Goal: Task Accomplishment & Management: Manage account settings

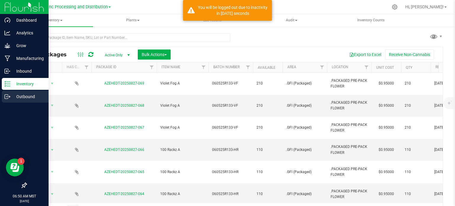
click at [7, 94] on icon at bounding box center [6, 96] width 3 height 4
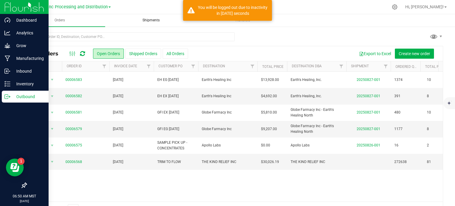
click at [144, 24] on uib-tab-heading "Shipments" at bounding box center [151, 21] width 90 height 12
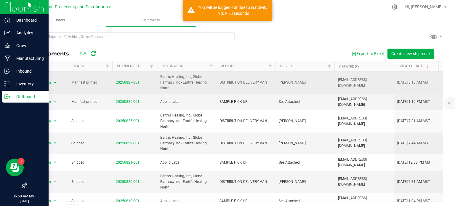
click at [50, 82] on span "Action" at bounding box center [43, 82] width 16 height 8
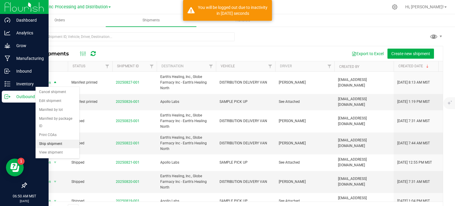
click at [54, 139] on li "Ship shipment" at bounding box center [58, 143] width 44 height 9
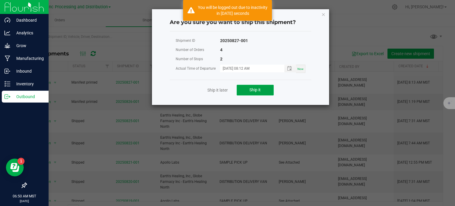
click at [240, 90] on button "Ship it" at bounding box center [254, 90] width 37 height 11
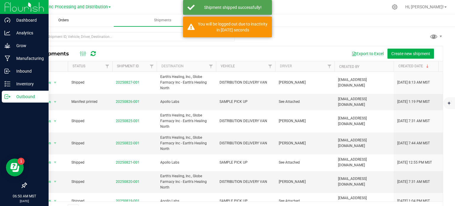
click at [69, 23] on uib-tab-heading "Orders" at bounding box center [63, 20] width 99 height 12
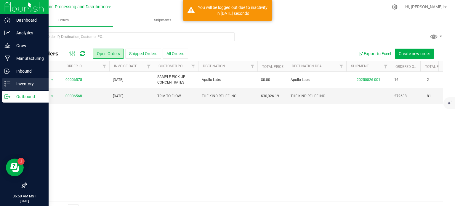
click at [9, 86] on icon at bounding box center [7, 84] width 6 height 6
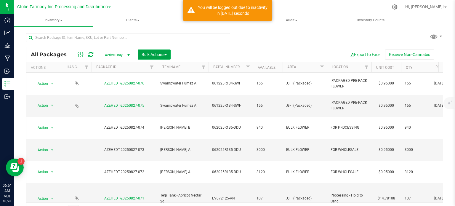
drag, startPoint x: 161, startPoint y: 56, endPoint x: 157, endPoint y: 68, distance: 12.6
click at [161, 56] on span "Bulk Actions" at bounding box center [153, 54] width 25 height 5
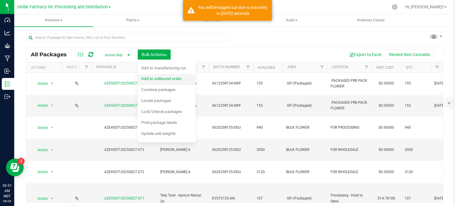
click at [150, 77] on span "Add to outbound order" at bounding box center [161, 78] width 40 height 5
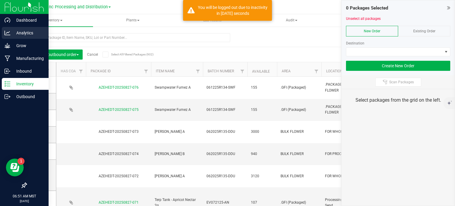
drag, startPoint x: 447, startPoint y: 6, endPoint x: 0, endPoint y: 33, distance: 448.0
click at [447, 6] on icon at bounding box center [448, 8] width 3 height 6
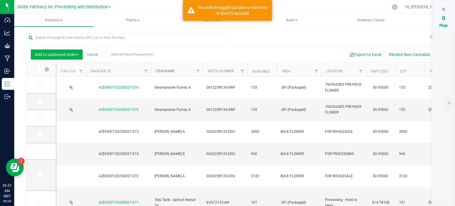
click at [161, 72] on link "Item Name" at bounding box center [165, 71] width 19 height 4
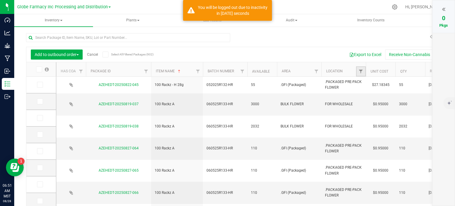
click at [357, 72] on link "Filter" at bounding box center [361, 71] width 10 height 10
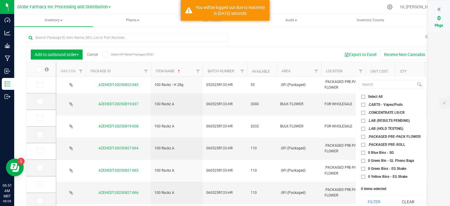
click at [363, 136] on input ".PACKAGED PRE-PACK FLOWER" at bounding box center [363, 137] width 4 height 4
checkbox input "true"
click at [363, 145] on input ".PACKAGED PRE-ROLL" at bounding box center [363, 145] width 4 height 4
checkbox input "true"
click at [376, 197] on button "Filter" at bounding box center [374, 201] width 30 height 13
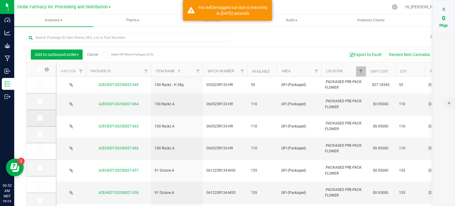
drag, startPoint x: 39, startPoint y: 101, endPoint x: 38, endPoint y: 126, distance: 24.6
click at [39, 101] on icon at bounding box center [40, 101] width 4 height 0
click at [0, 0] on input "checkbox" at bounding box center [0, 0] width 0 height 0
click at [39, 134] on icon at bounding box center [40, 134] width 4 height 0
click at [0, 0] on input "checkbox" at bounding box center [0, 0] width 0 height 0
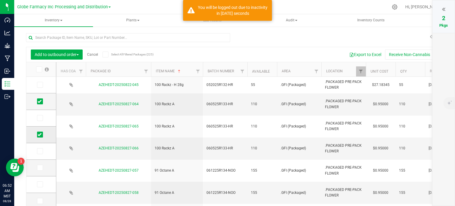
click at [39, 134] on icon at bounding box center [40, 134] width 4 height 0
click at [0, 0] on input "checkbox" at bounding box center [0, 0] width 0 height 0
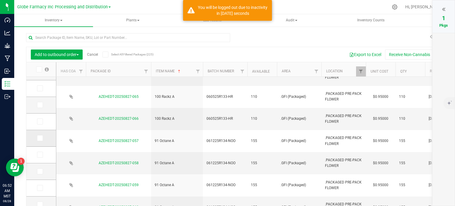
click at [40, 138] on icon at bounding box center [40, 138] width 4 height 0
click at [0, 0] on input "checkbox" at bounding box center [0, 0] width 0 height 0
click at [41, 171] on icon at bounding box center [40, 171] width 4 height 0
click at [0, 0] on input "checkbox" at bounding box center [0, 0] width 0 height 0
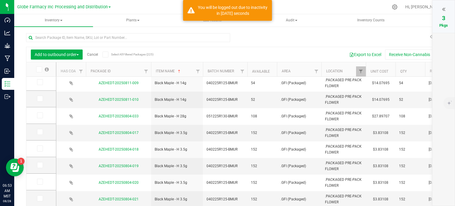
scroll to position [15, 0]
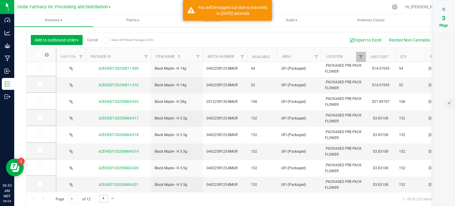
click at [102, 197] on span "Go to the next page" at bounding box center [103, 198] width 5 height 5
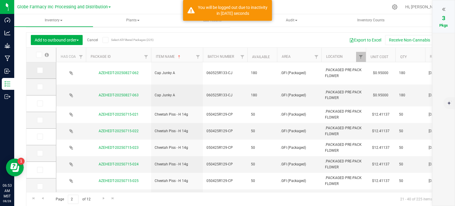
click at [40, 70] on icon at bounding box center [40, 70] width 4 height 0
click at [0, 0] on input "checkbox" at bounding box center [0, 0] width 0 height 0
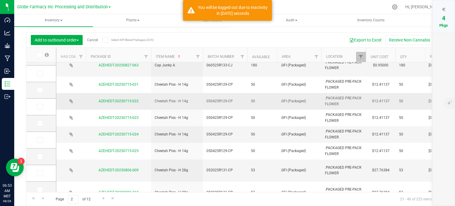
scroll to position [118, 0]
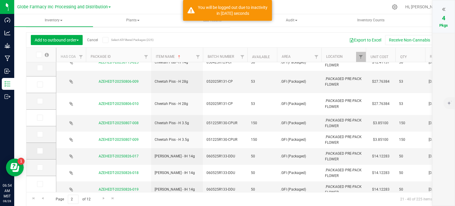
drag, startPoint x: 39, startPoint y: 135, endPoint x: 39, endPoint y: 146, distance: 11.8
click at [39, 134] on icon at bounding box center [40, 134] width 4 height 0
click at [0, 0] on input "checkbox" at bounding box center [0, 0] width 0 height 0
click at [39, 151] on icon at bounding box center [40, 151] width 4 height 0
click at [0, 0] on input "checkbox" at bounding box center [0, 0] width 0 height 0
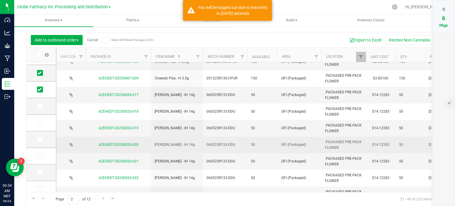
scroll to position [202, 0]
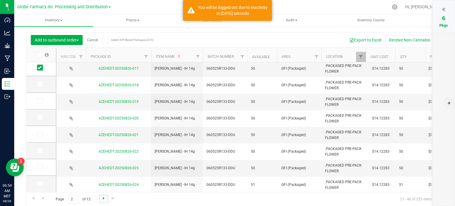
click at [102, 197] on span "Go to the next page" at bounding box center [103, 198] width 5 height 5
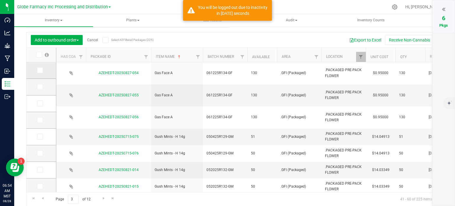
click at [40, 70] on icon at bounding box center [40, 70] width 4 height 0
click at [0, 0] on input "checkbox" at bounding box center [0, 0] width 0 height 0
click at [41, 103] on icon at bounding box center [40, 103] width 4 height 0
click at [0, 0] on input "checkbox" at bounding box center [0, 0] width 0 height 0
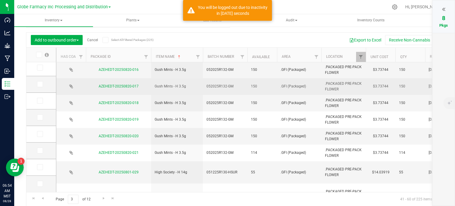
scroll to position [206, 0]
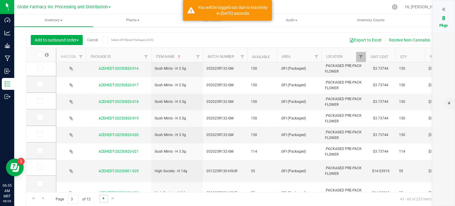
click at [103, 197] on span "Go to the next page" at bounding box center [103, 198] width 5 height 5
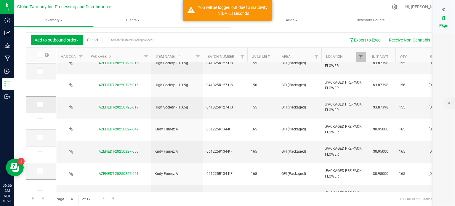
click at [39, 104] on icon at bounding box center [40, 104] width 4 height 0
click at [0, 0] on input "checkbox" at bounding box center [0, 0] width 0 height 0
click at [41, 138] on icon at bounding box center [40, 138] width 4 height 0
click at [0, 0] on input "checkbox" at bounding box center [0, 0] width 0 height 0
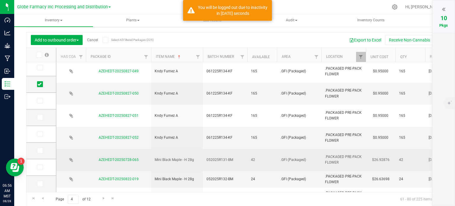
scroll to position [206, 0]
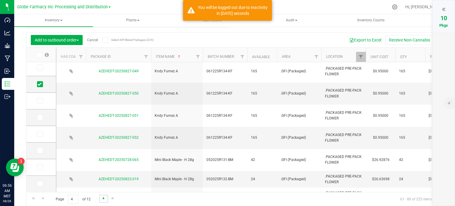
click at [105, 197] on span "Go to the next page" at bounding box center [103, 198] width 5 height 5
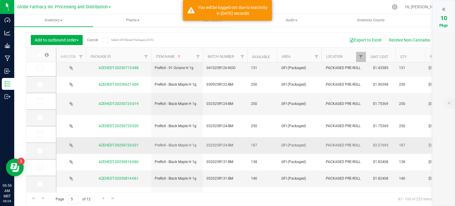
scroll to position [147, 0]
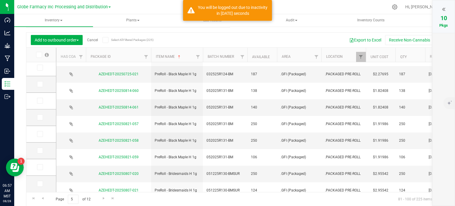
drag, startPoint x: 37, startPoint y: 183, endPoint x: 58, endPoint y: 183, distance: 21.3
click at [37, 183] on span at bounding box center [40, 184] width 6 height 6
click at [0, 0] on input "checkbox" at bounding box center [0, 0] width 0 height 0
click at [99, 199] on link "Go to the next page" at bounding box center [103, 198] width 9 height 8
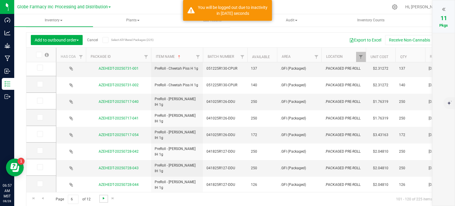
click at [103, 196] on span "Go to the next page" at bounding box center [103, 198] width 5 height 5
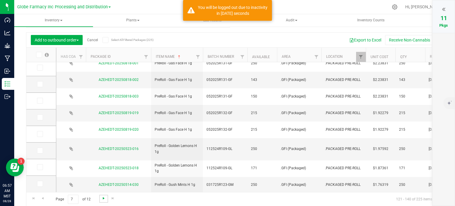
click at [103, 196] on span "Go to the next page" at bounding box center [103, 198] width 5 height 5
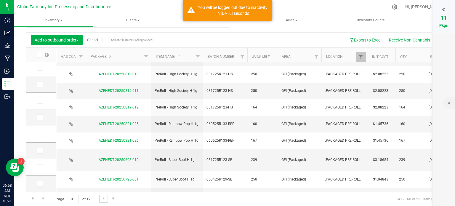
click at [99, 200] on link "Go to the next page" at bounding box center [103, 198] width 9 height 8
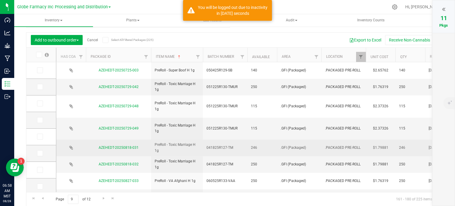
scroll to position [30, 0]
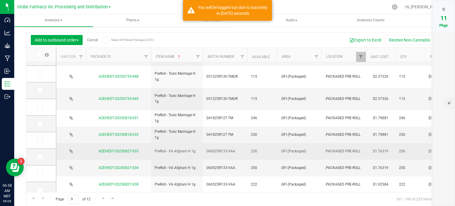
drag, startPoint x: 40, startPoint y: 139, endPoint x: 135, endPoint y: 145, distance: 95.5
click at [40, 140] on icon at bounding box center [40, 140] width 4 height 0
click at [0, 0] on input "checkbox" at bounding box center [0, 0] width 0 height 0
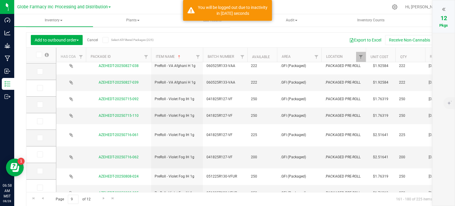
scroll to position [245, 0]
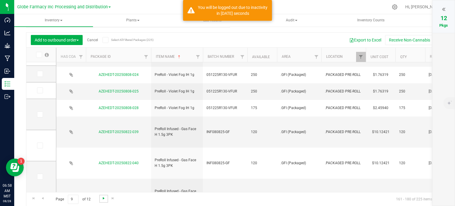
click at [101, 197] on span "Go to the next page" at bounding box center [103, 198] width 5 height 5
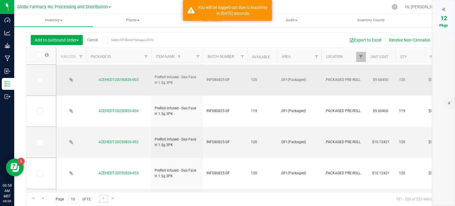
scroll to position [118, 0]
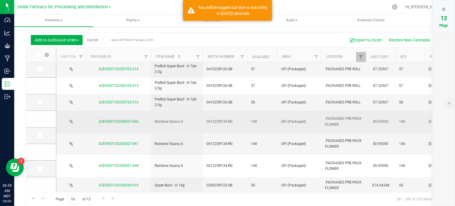
drag, startPoint x: 41, startPoint y: 118, endPoint x: 65, endPoint y: 118, distance: 24.0
click at [41, 119] on icon at bounding box center [40, 119] width 4 height 0
click at [0, 0] on input "checkbox" at bounding box center [0, 0] width 0 height 0
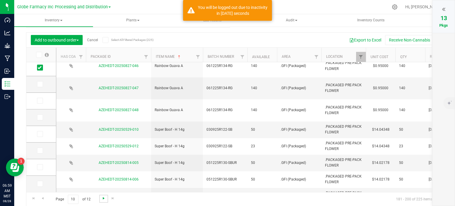
click at [102, 198] on span "Go to the next page" at bounding box center [103, 198] width 5 height 5
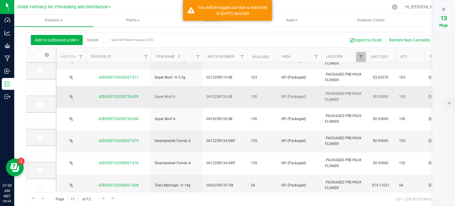
scroll to position [59, 0]
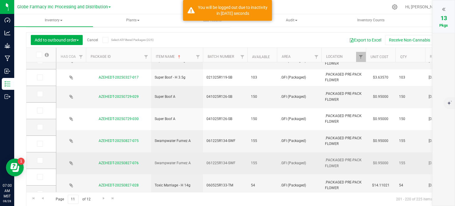
drag, startPoint x: 39, startPoint y: 142, endPoint x: 59, endPoint y: 143, distance: 20.1
click at [39, 144] on icon at bounding box center [40, 144] width 4 height 0
click at [0, 0] on input "checkbox" at bounding box center [0, 0] width 0 height 0
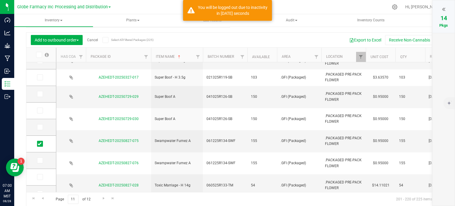
scroll to position [118, 0]
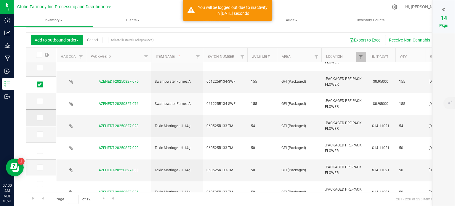
drag, startPoint x: 41, startPoint y: 102, endPoint x: 37, endPoint y: 118, distance: 16.5
click at [41, 101] on icon at bounding box center [40, 101] width 4 height 0
click at [0, 0] on input "checkbox" at bounding box center [0, 0] width 0 height 0
click at [38, 117] on icon at bounding box center [40, 117] width 4 height 0
click at [0, 0] on input "checkbox" at bounding box center [0, 0] width 0 height 0
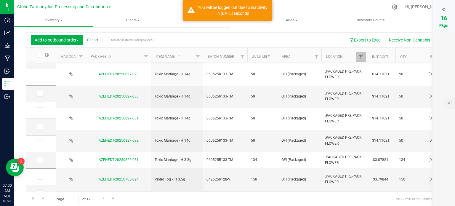
scroll to position [202, 0]
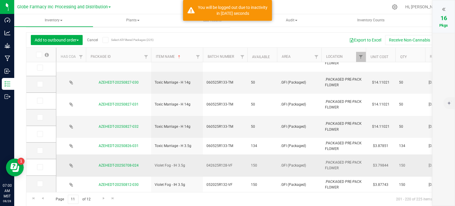
drag, startPoint x: 38, startPoint y: 117, endPoint x: 88, endPoint y: 118, distance: 50.3
click at [38, 117] on icon at bounding box center [40, 117] width 4 height 0
click at [0, 0] on input "checkbox" at bounding box center [0, 0] width 0 height 0
click at [442, 7] on icon at bounding box center [443, 9] width 3 height 6
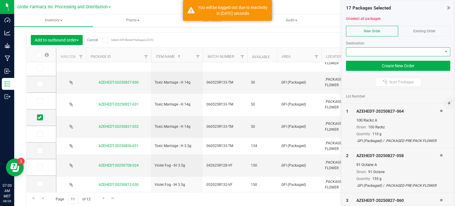
click at [392, 55] on span at bounding box center [394, 52] width 96 height 8
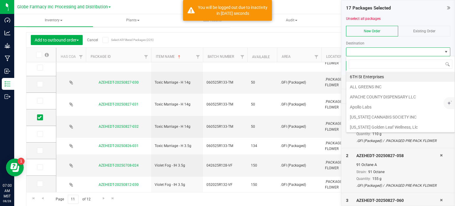
scroll to position [9, 104]
type input "GLOBE"
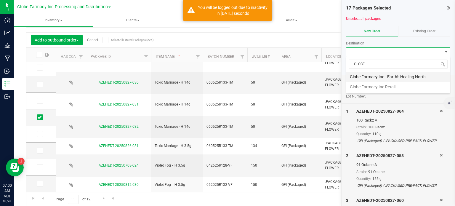
click at [369, 75] on li "Globe Farmacy Inc - Earth's Healing North" at bounding box center [398, 77] width 104 height 10
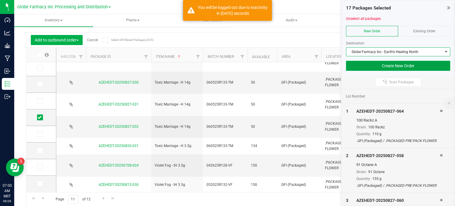
click at [370, 68] on button "Create New Order" at bounding box center [398, 66] width 104 height 10
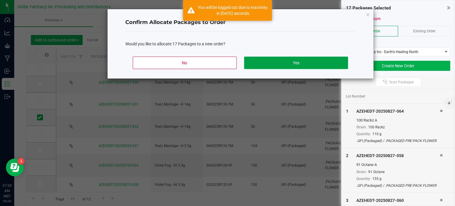
click at [342, 66] on button "Yes" at bounding box center [296, 63] width 104 height 12
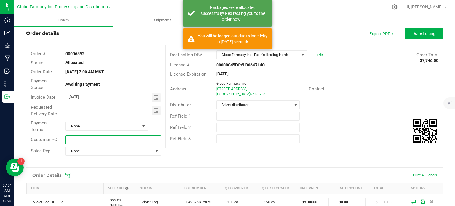
click at [72, 139] on input "text" at bounding box center [112, 139] width 95 height 9
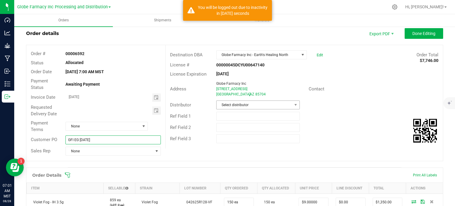
type input "GFI EG [DATE]"
click at [220, 103] on span "Select distributor" at bounding box center [253, 105] width 75 height 8
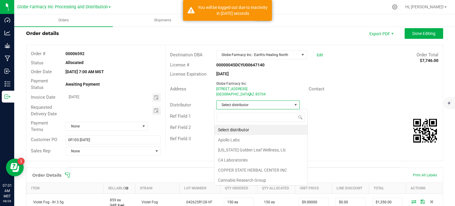
scroll to position [9, 82]
type input "GLOBE"
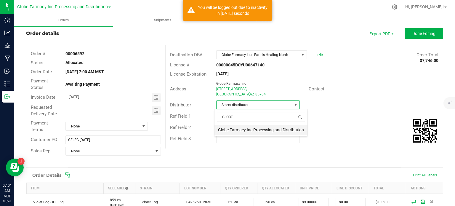
click at [250, 133] on li "Globe Farmacy Inc Processing and Distribution" at bounding box center [260, 130] width 93 height 10
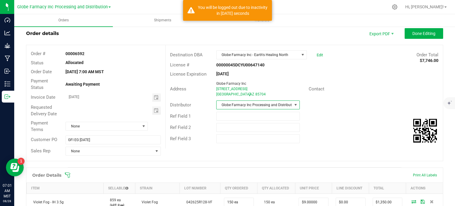
click at [367, 112] on div "Ref Field 1" at bounding box center [303, 115] width 277 height 11
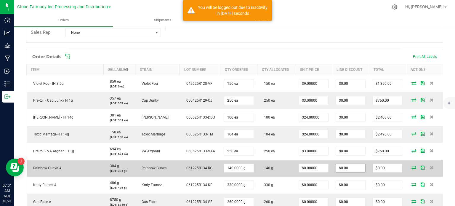
scroll to position [192, 0]
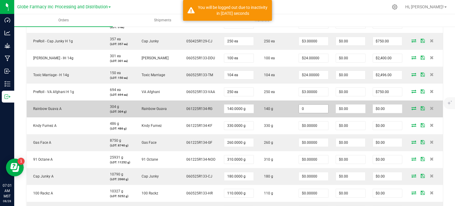
click at [315, 109] on input "0" at bounding box center [313, 108] width 29 height 8
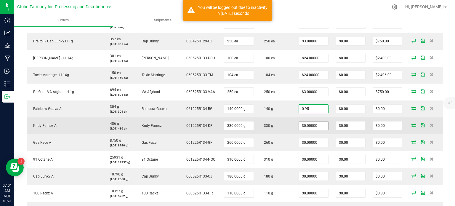
type input "$0.95000"
type input "$133.00"
click at [311, 124] on input "0" at bounding box center [313, 125] width 29 height 8
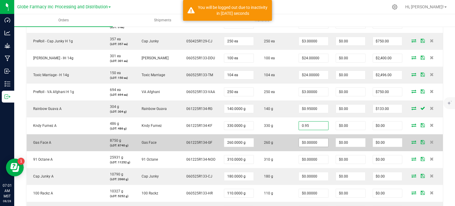
click at [316, 138] on input "$0.00000" at bounding box center [313, 142] width 29 height 8
type input "$0.95000"
type input "$313.50"
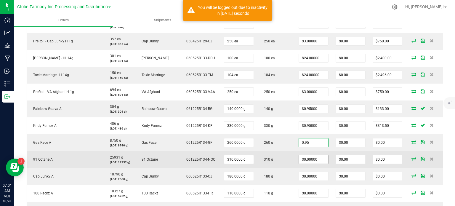
click at [319, 157] on input "$0.00000" at bounding box center [313, 159] width 29 height 8
type input "$0.95000"
type input "$247.00"
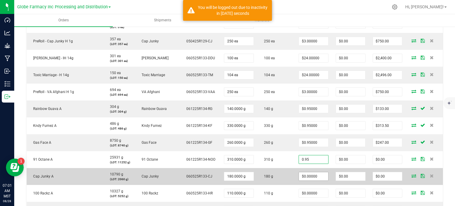
type input "$0.95000"
type input "$294.50"
click at [316, 172] on input "0" at bounding box center [313, 176] width 29 height 8
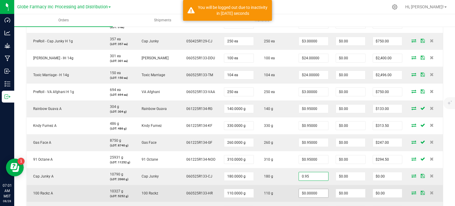
type input "$0.95000"
type input "$171.00"
click at [317, 189] on input "0" at bounding box center [313, 193] width 29 height 8
type input "$0.95000"
type input "$104.50"
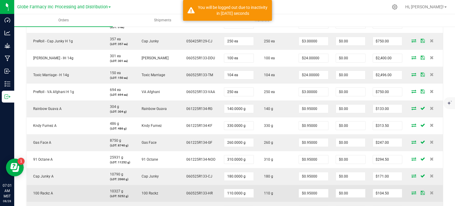
click at [332, 198] on td "$0.00" at bounding box center [350, 193] width 37 height 17
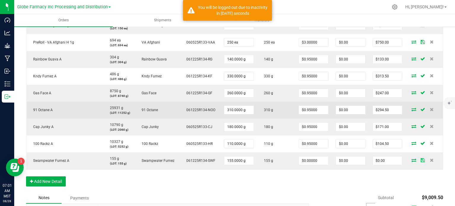
scroll to position [251, 0]
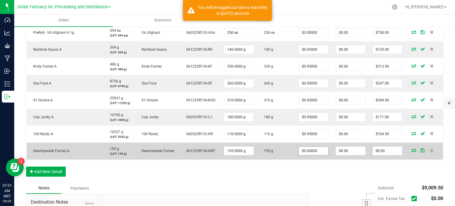
click at [315, 152] on input "$0.00000" at bounding box center [313, 150] width 29 height 8
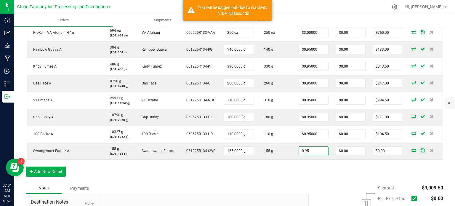
type input "$0.95000"
type input "$147.25"
click at [329, 169] on div "Order Details Print All Labels Item Sellable Strain Lot Number Qty Ordered Qty …" at bounding box center [234, 56] width 417 height 252
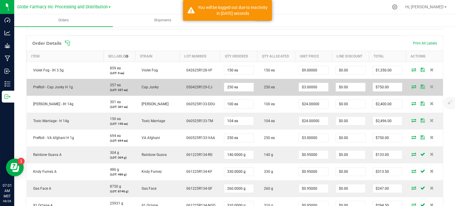
scroll to position [0, 0]
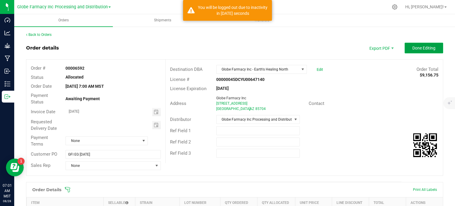
click at [420, 47] on span "Done Editing" at bounding box center [423, 48] width 23 height 5
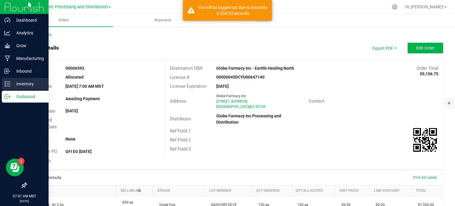
click at [12, 80] on div "Inventory" at bounding box center [25, 84] width 47 height 12
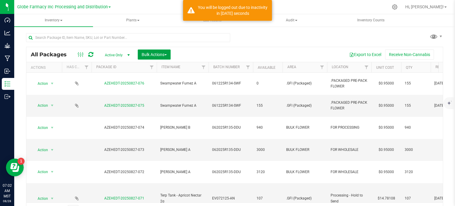
drag, startPoint x: 154, startPoint y: 52, endPoint x: 154, endPoint y: 62, distance: 10.7
click at [154, 52] on span "Bulk Actions" at bounding box center [153, 54] width 25 height 5
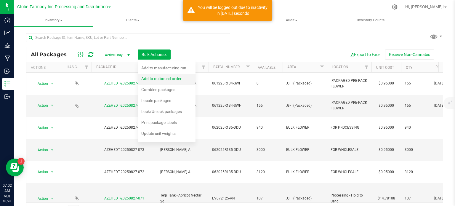
click at [160, 80] on div "Add to outbound order" at bounding box center [165, 79] width 48 height 9
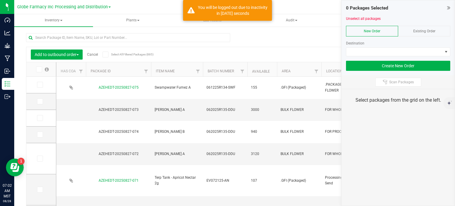
click at [447, 8] on icon at bounding box center [448, 8] width 3 height 6
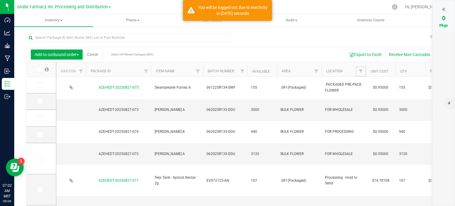
drag, startPoint x: 360, startPoint y: 70, endPoint x: 356, endPoint y: 61, distance: 9.1
click at [360, 70] on span "Filter" at bounding box center [360, 71] width 5 height 5
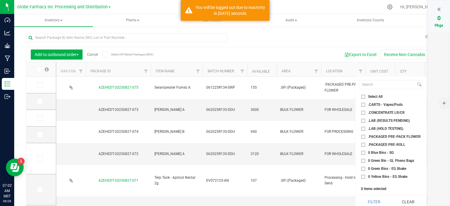
click at [364, 137] on input ".PACKAGED PRE-PACK FLOWER" at bounding box center [363, 137] width 4 height 4
checkbox input "true"
click at [364, 144] on input ".PACKAGED PRE-ROLL" at bounding box center [363, 145] width 4 height 4
checkbox input "true"
click at [377, 200] on button "Filter" at bounding box center [374, 201] width 30 height 13
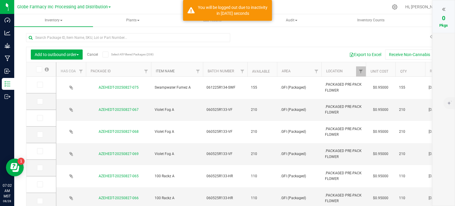
click at [163, 72] on link "Item Name" at bounding box center [165, 71] width 19 height 4
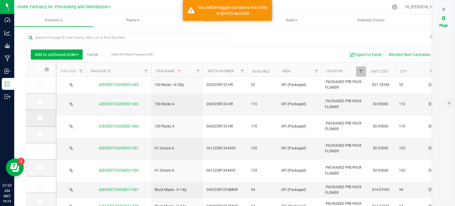
drag, startPoint x: 41, startPoint y: 103, endPoint x: 41, endPoint y: 117, distance: 13.6
click at [41, 103] on span at bounding box center [40, 101] width 6 height 6
click at [0, 0] on input "checkbox" at bounding box center [0, 0] width 0 height 0
click at [39, 118] on icon at bounding box center [40, 118] width 4 height 0
click at [0, 0] on input "checkbox" at bounding box center [0, 0] width 0 height 0
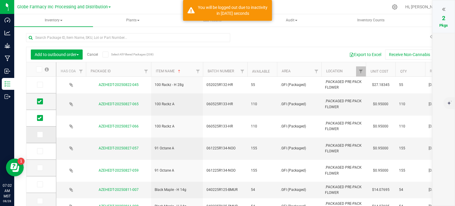
click at [41, 135] on span at bounding box center [40, 134] width 6 height 6
click at [0, 0] on input "checkbox" at bounding box center [0, 0] width 0 height 0
click at [39, 151] on icon at bounding box center [40, 151] width 4 height 0
click at [0, 0] on input "checkbox" at bounding box center [0, 0] width 0 height 0
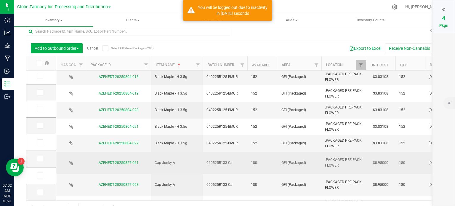
scroll to position [15, 0]
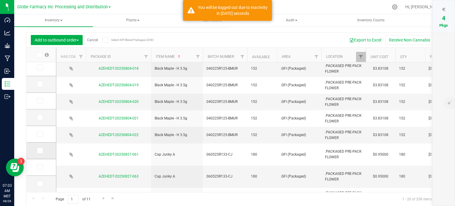
drag, startPoint x: 38, startPoint y: 133, endPoint x: 40, endPoint y: 145, distance: 12.0
click at [38, 134] on icon at bounding box center [40, 134] width 4 height 0
click at [0, 0] on input "checkbox" at bounding box center [0, 0] width 0 height 0
click at [40, 150] on icon at bounding box center [40, 150] width 4 height 0
click at [0, 0] on input "checkbox" at bounding box center [0, 0] width 0 height 0
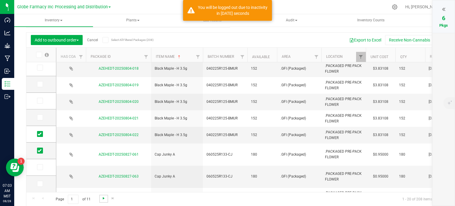
click at [104, 199] on span "Go to the next page" at bounding box center [103, 198] width 5 height 5
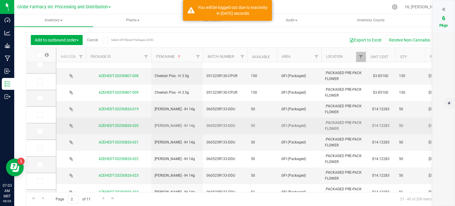
scroll to position [89, 0]
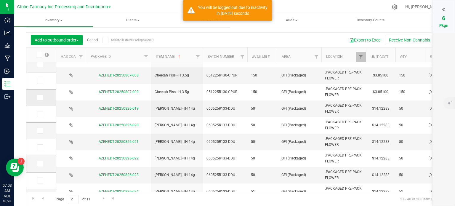
drag, startPoint x: 39, startPoint y: 96, endPoint x: 39, endPoint y: 100, distance: 4.1
click at [39, 97] on icon at bounding box center [40, 97] width 4 height 0
click at [0, 0] on input "checkbox" at bounding box center [0, 0] width 0 height 0
click at [39, 114] on icon at bounding box center [40, 114] width 4 height 0
click at [0, 0] on input "checkbox" at bounding box center [0, 0] width 0 height 0
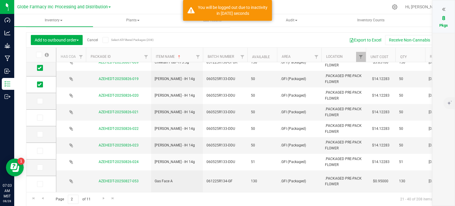
scroll to position [178, 0]
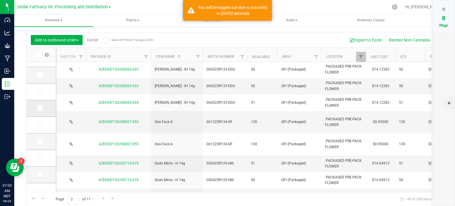
click at [37, 108] on span at bounding box center [40, 108] width 6 height 6
click at [0, 0] on input "checkbox" at bounding box center [0, 0] width 0 height 0
click at [40, 125] on icon at bounding box center [40, 125] width 4 height 0
click at [0, 0] on input "checkbox" at bounding box center [0, 0] width 0 height 0
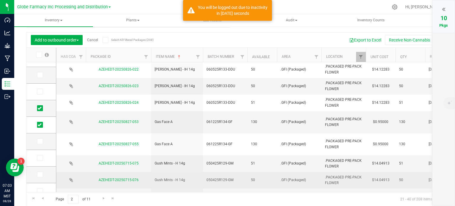
scroll to position [202, 0]
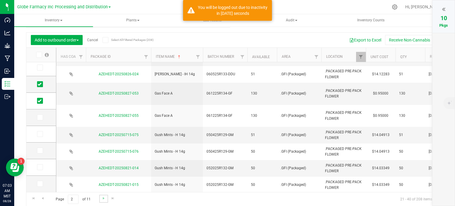
click at [106, 201] on link "Go to the next page" at bounding box center [103, 198] width 9 height 8
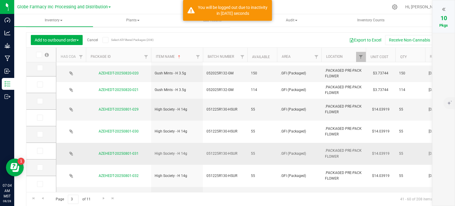
scroll to position [158, 0]
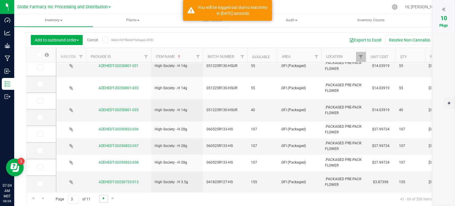
click at [101, 199] on span "Go to the next page" at bounding box center [103, 198] width 5 height 5
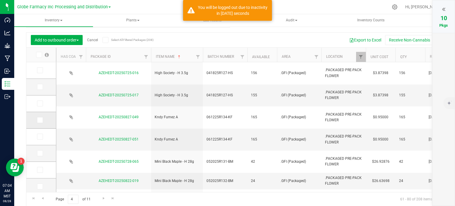
drag, startPoint x: 40, startPoint y: 105, endPoint x: 36, endPoint y: 119, distance: 14.7
click at [40, 105] on span at bounding box center [40, 103] width 6 height 6
click at [0, 0] on input "checkbox" at bounding box center [0, 0] width 0 height 0
click at [38, 120] on icon at bounding box center [40, 120] width 4 height 0
click at [0, 0] on input "checkbox" at bounding box center [0, 0] width 0 height 0
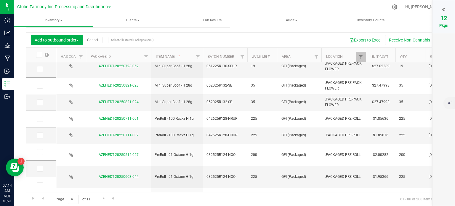
scroll to position [202, 0]
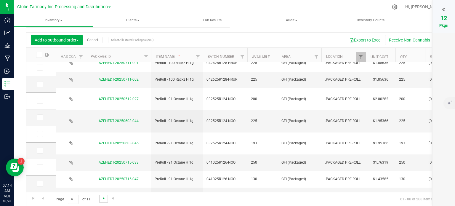
click at [102, 197] on span "Go to the next page" at bounding box center [103, 198] width 5 height 5
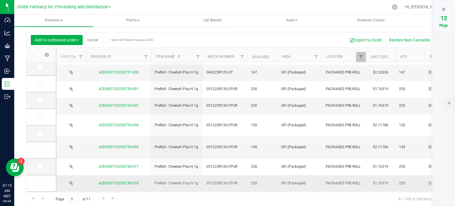
scroll to position [202, 0]
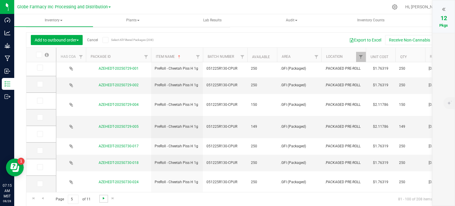
click at [102, 198] on span "Go to the next page" at bounding box center [103, 198] width 5 height 5
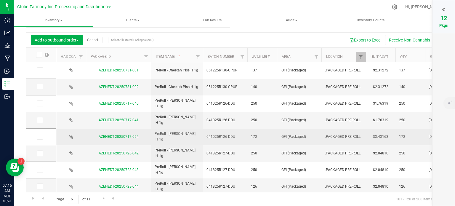
scroll to position [26, 0]
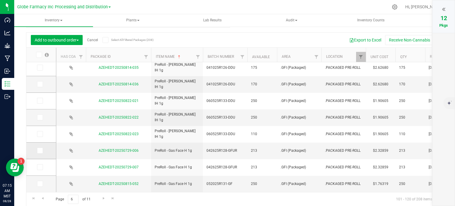
click at [40, 150] on icon at bounding box center [40, 150] width 4 height 0
click at [0, 0] on input "checkbox" at bounding box center [0, 0] width 0 height 0
click at [100, 199] on link "Go to the next page" at bounding box center [103, 198] width 9 height 8
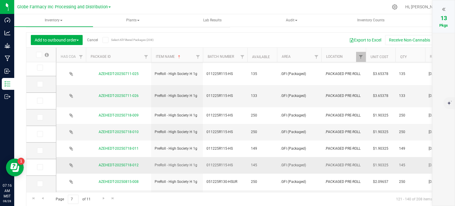
scroll to position [206, 0]
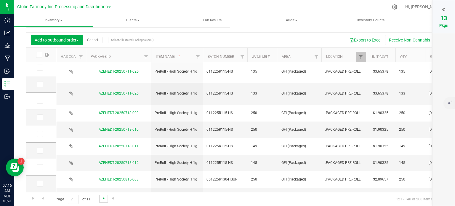
click at [101, 198] on span "Go to the next page" at bounding box center [103, 198] width 5 height 5
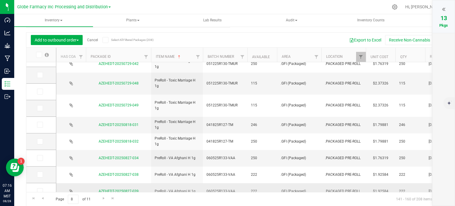
scroll to position [202, 0]
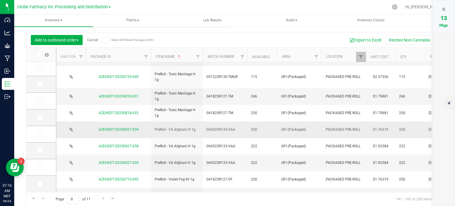
drag, startPoint x: 38, startPoint y: 118, endPoint x: 75, endPoint y: 113, distance: 37.6
click at [38, 117] on icon at bounding box center [40, 117] width 4 height 0
click at [0, 0] on input "checkbox" at bounding box center [0, 0] width 0 height 0
click at [103, 200] on span "Go to the next page" at bounding box center [103, 198] width 5 height 5
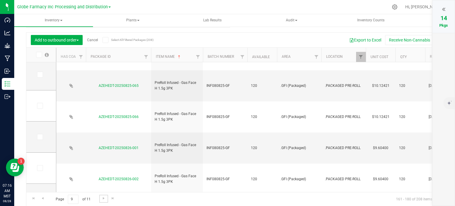
scroll to position [204, 0]
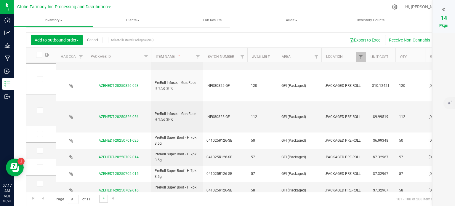
click at [106, 197] on link "Go to the next page" at bounding box center [103, 198] width 9 height 8
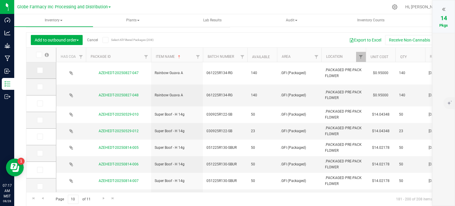
click at [41, 70] on icon at bounding box center [40, 70] width 4 height 0
click at [0, 0] on input "checkbox" at bounding box center [0, 0] width 0 height 0
click at [41, 87] on icon at bounding box center [40, 87] width 4 height 0
click at [0, 0] on input "checkbox" at bounding box center [0, 0] width 0 height 0
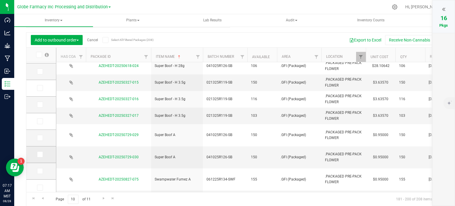
click at [40, 154] on icon at bounding box center [40, 154] width 4 height 0
click at [0, 0] on input "checkbox" at bounding box center [0, 0] width 0 height 0
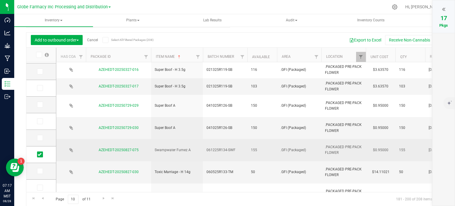
scroll to position [178, 0]
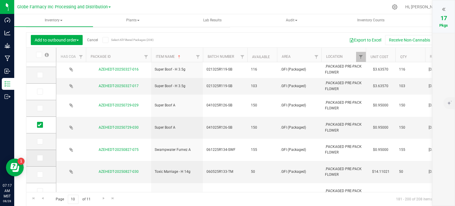
drag, startPoint x: 39, startPoint y: 142, endPoint x: 36, endPoint y: 157, distance: 15.7
click at [39, 141] on icon at bounding box center [40, 141] width 4 height 0
click at [0, 0] on input "checkbox" at bounding box center [0, 0] width 0 height 0
click at [38, 158] on icon at bounding box center [40, 158] width 4 height 0
click at [0, 0] on input "checkbox" at bounding box center [0, 0] width 0 height 0
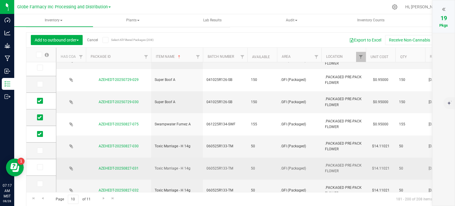
scroll to position [206, 0]
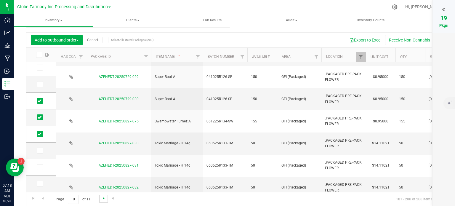
click at [104, 196] on span "Go to the next page" at bounding box center [103, 198] width 5 height 5
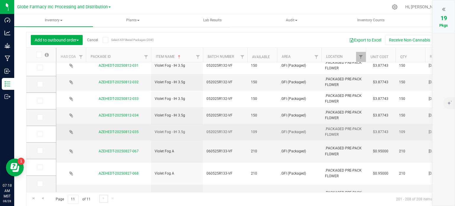
scroll to position [7, 0]
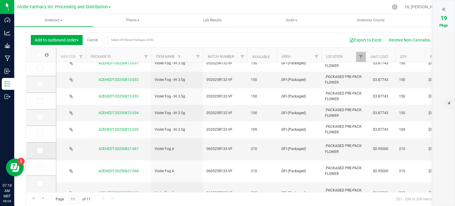
drag, startPoint x: 39, startPoint y: 150, endPoint x: 39, endPoint y: 157, distance: 6.8
click at [39, 150] on icon at bounding box center [40, 150] width 4 height 0
click at [0, 0] on input "checkbox" at bounding box center [0, 0] width 0 height 0
click at [40, 183] on icon at bounding box center [40, 183] width 4 height 0
click at [0, 0] on input "checkbox" at bounding box center [0, 0] width 0 height 0
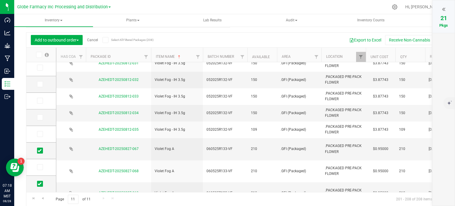
click at [444, 10] on icon at bounding box center [443, 9] width 3 height 6
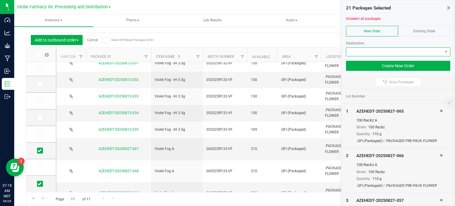
click at [387, 53] on span at bounding box center [394, 52] width 96 height 8
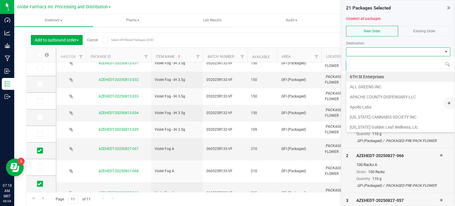
scroll to position [9, 104]
type input "EARTH"
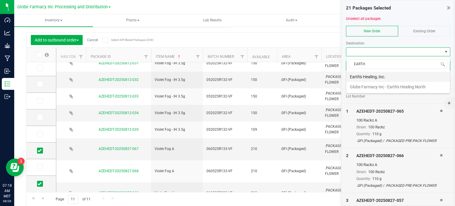
click at [391, 76] on li "Earth's Healing, Inc." at bounding box center [398, 77] width 104 height 10
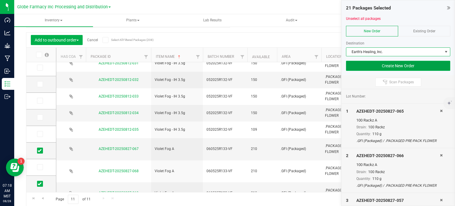
click at [387, 67] on button "Create New Order" at bounding box center [398, 66] width 104 height 10
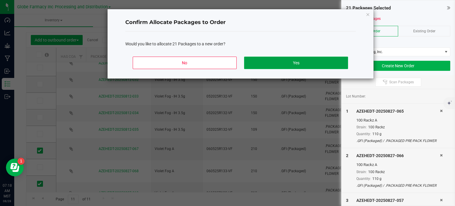
click at [342, 59] on button "Yes" at bounding box center [296, 63] width 104 height 12
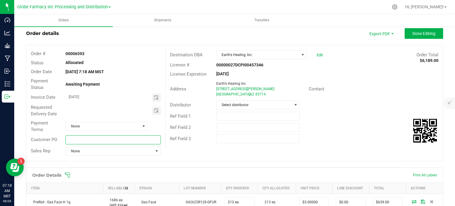
click at [137, 141] on input "text" at bounding box center [112, 139] width 95 height 9
type input "EH EG [DATE]"
click at [231, 107] on span "Select distributor" at bounding box center [253, 105] width 75 height 8
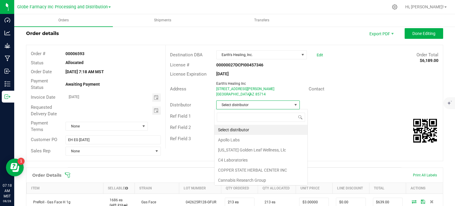
scroll to position [9, 82]
type input "GLOBE"
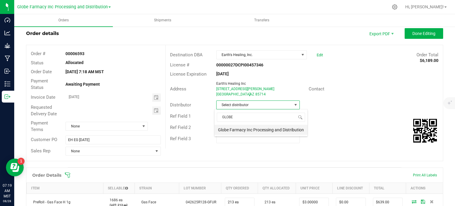
click at [246, 128] on li "Globe Farmacy Inc Processing and Distribution" at bounding box center [260, 130] width 93 height 10
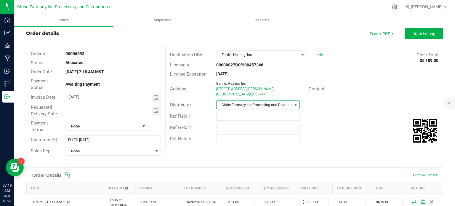
click at [353, 122] on div "Ref Field 2" at bounding box center [303, 127] width 277 height 11
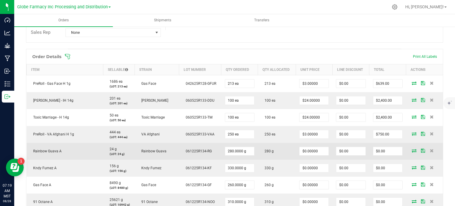
scroll to position [162, 0]
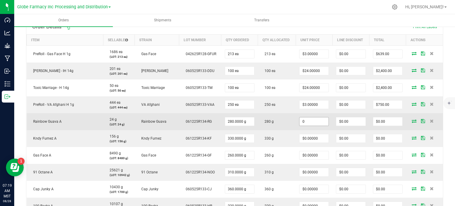
click at [320, 122] on input "0" at bounding box center [313, 121] width 29 height 8
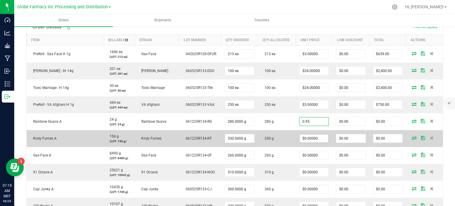
click at [312, 139] on input "$0.00000" at bounding box center [313, 138] width 29 height 8
type input "$0.95000"
type input "$266.00"
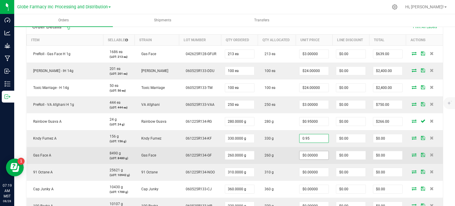
type input "$0.95000"
type input "$313.50"
click at [313, 157] on input "0" at bounding box center [313, 155] width 29 height 8
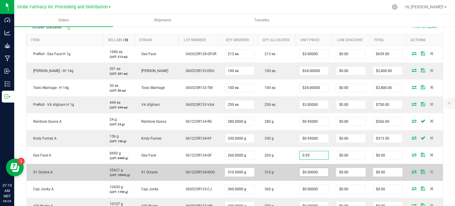
type input "$0.95000"
type input "$247.00"
click at [314, 175] on input "0" at bounding box center [313, 172] width 29 height 8
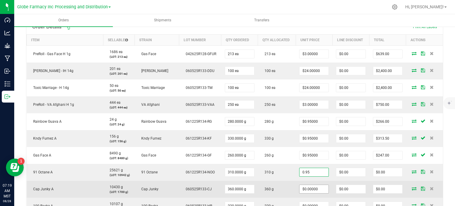
type input "$0.95000"
type input "$294.50"
click at [316, 189] on input "0" at bounding box center [313, 189] width 29 height 8
click at [332, 181] on td "$0.00" at bounding box center [350, 189] width 37 height 17
type input "$0.95000"
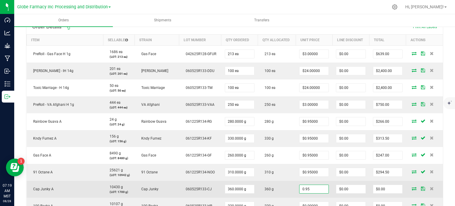
type input "$342.00"
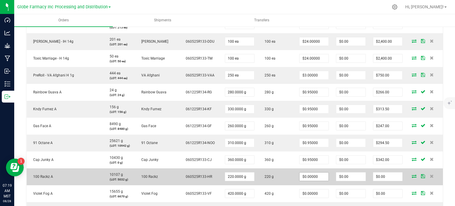
scroll to position [192, 0]
click at [308, 178] on input "0" at bounding box center [313, 176] width 29 height 8
click at [327, 180] on td "0.95" at bounding box center [313, 176] width 37 height 17
type input "$0.95000"
type input "$209.00"
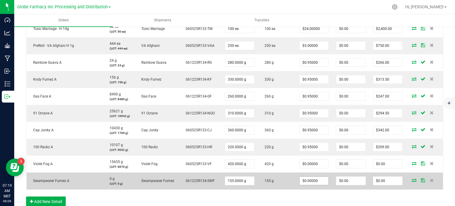
scroll to position [222, 0]
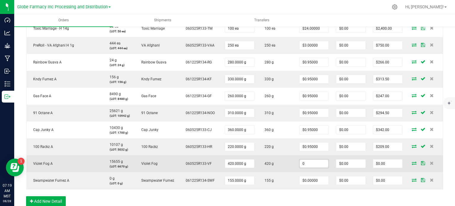
click at [311, 164] on input "0" at bounding box center [313, 163] width 29 height 8
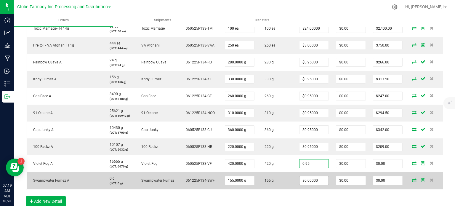
type input "$0.95000"
type input "$399.00"
click at [311, 180] on input "0" at bounding box center [313, 180] width 29 height 8
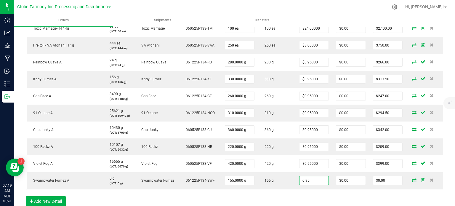
type input "$0.95000"
type input "$147.25"
click at [313, 189] on div "Order Details Print All Labels Item Sellable Strain Lot Number Qty Ordered Qty …" at bounding box center [234, 86] width 417 height 252
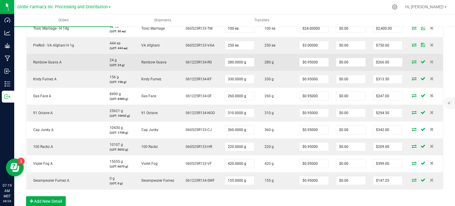
click at [411, 60] on icon at bounding box center [413, 62] width 5 height 4
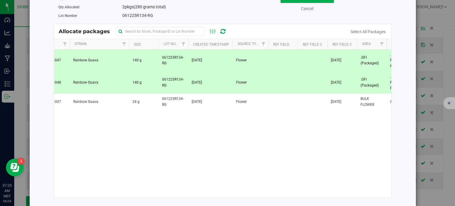
scroll to position [0, 0]
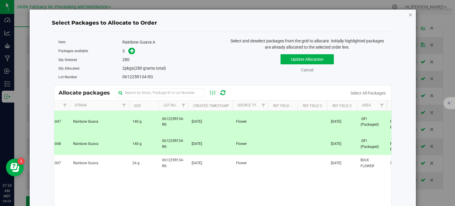
click at [408, 13] on icon "button" at bounding box center [410, 14] width 4 height 7
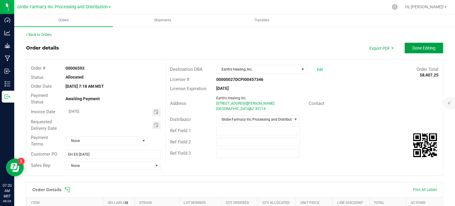
click at [412, 48] on span "Done Editing" at bounding box center [423, 48] width 23 height 5
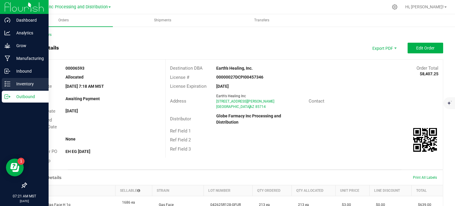
click at [14, 83] on p "Inventory" at bounding box center [28, 83] width 36 height 7
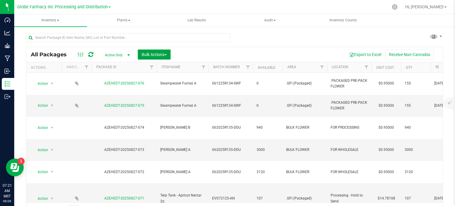
click at [162, 57] on button "Bulk Actions" at bounding box center [154, 54] width 33 height 10
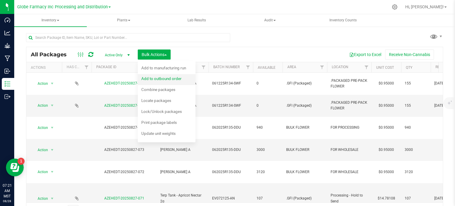
click at [163, 78] on span "Add to outbound order" at bounding box center [161, 78] width 40 height 5
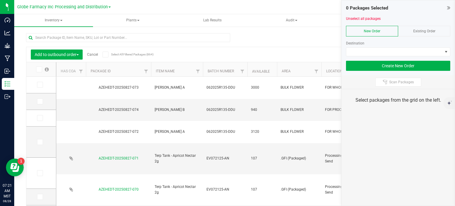
click at [431, 31] on span "Existing Order" at bounding box center [424, 31] width 22 height 4
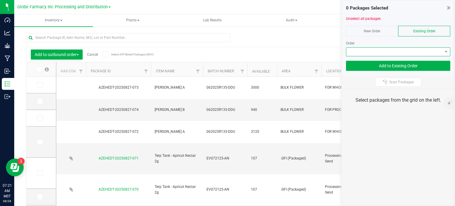
click at [381, 53] on span at bounding box center [394, 52] width 96 height 8
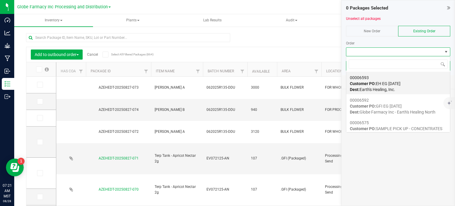
scroll to position [9, 104]
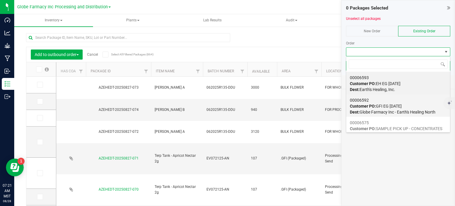
click at [379, 102] on div "00006592 Customer PO: GFI EG [DATE] Dest: Globe Farmacy Inc - Earth's Healing N…" at bounding box center [398, 106] width 96 height 22
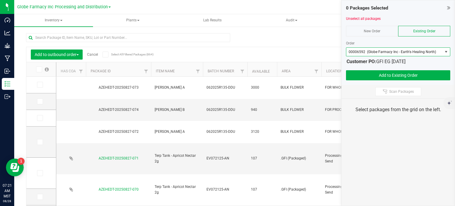
click at [448, 9] on icon at bounding box center [448, 8] width 3 height 6
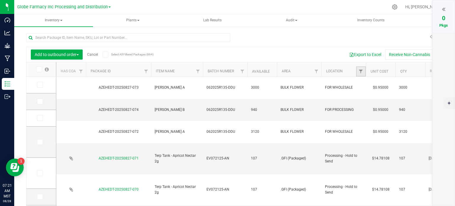
click at [363, 71] on link "Filter" at bounding box center [361, 71] width 10 height 10
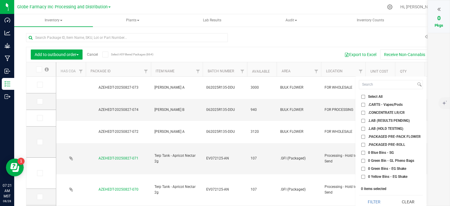
click at [363, 138] on input ".PACKAGED PRE-PACK FLOWER" at bounding box center [363, 137] width 4 height 4
checkbox input "true"
click at [381, 203] on button "Filter" at bounding box center [374, 201] width 30 height 13
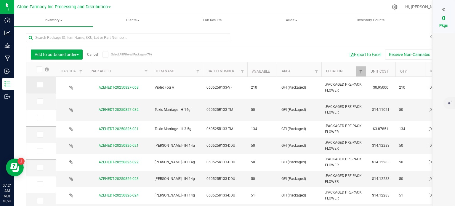
click at [39, 85] on icon at bounding box center [40, 85] width 4 height 0
click at [0, 0] on input "checkbox" at bounding box center [0, 0] width 0 height 0
click at [442, 9] on icon at bounding box center [443, 9] width 3 height 6
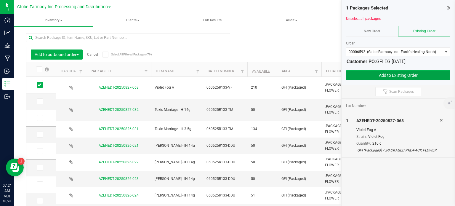
click at [369, 78] on button "Add to Existing Order" at bounding box center [398, 75] width 104 height 10
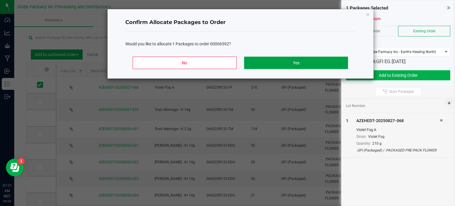
click at [334, 65] on button "Yes" at bounding box center [296, 63] width 104 height 12
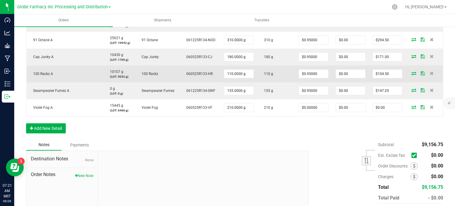
scroll to position [282, 0]
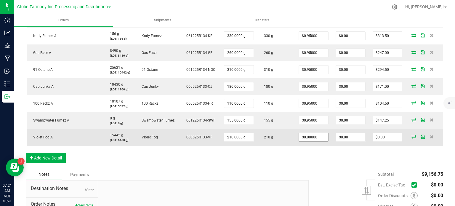
click at [311, 138] on input "$0.00000" at bounding box center [313, 137] width 29 height 8
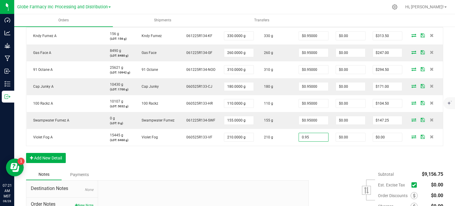
type input "$0.95000"
type input "$199.50"
click at [312, 157] on div "Order Details Print All Labels Item Sellable Strain Lot Number Qty Ordered Qty …" at bounding box center [234, 34] width 417 height 269
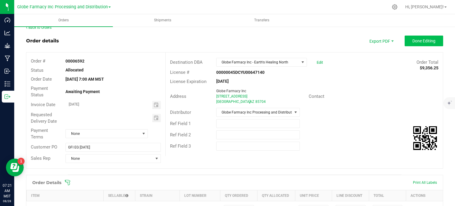
scroll to position [0, 0]
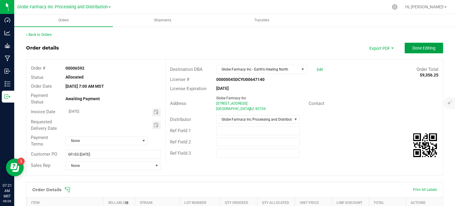
click at [418, 50] on button "Done Editing" at bounding box center [423, 48] width 38 height 11
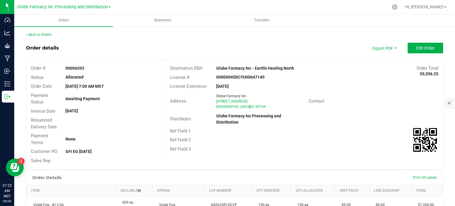
scroll to position [30, 0]
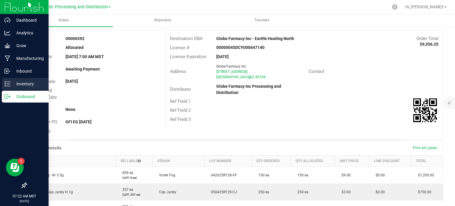
click at [12, 85] on p "Inventory" at bounding box center [28, 83] width 36 height 7
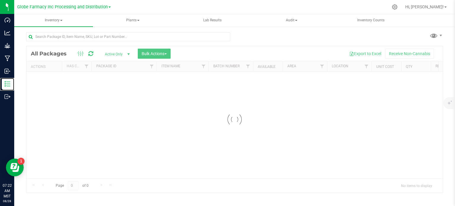
scroll to position [1, 0]
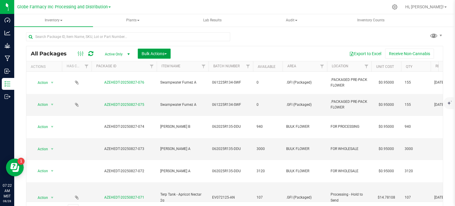
click at [156, 49] on button "Bulk Actions" at bounding box center [154, 54] width 33 height 10
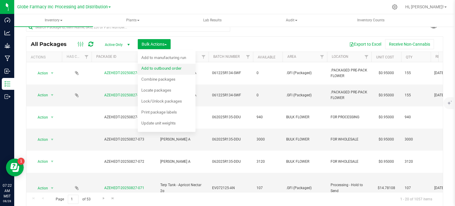
click at [166, 66] on span "Add to outbound order" at bounding box center [161, 68] width 40 height 5
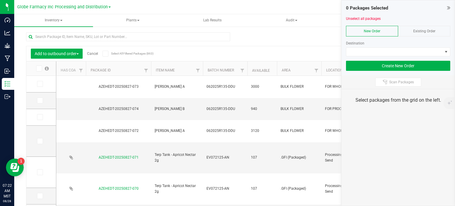
scroll to position [10, 0]
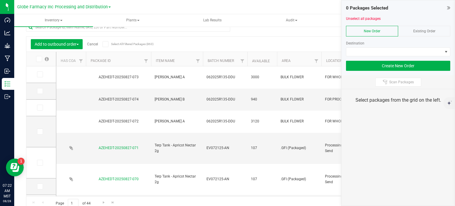
click at [447, 9] on icon at bounding box center [448, 8] width 3 height 6
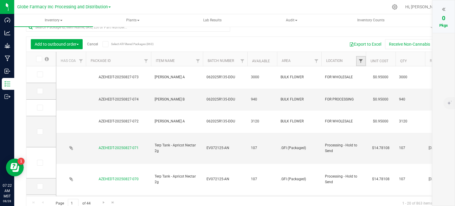
click at [360, 62] on span "Filter" at bounding box center [360, 61] width 5 height 5
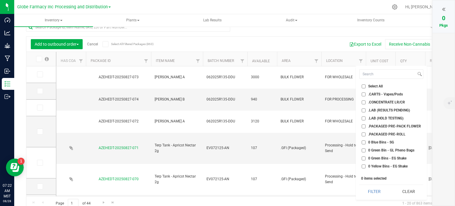
click at [364, 127] on input ".PACKAGED PRE-PACK FLOWER" at bounding box center [363, 126] width 4 height 4
checkbox input "true"
click at [379, 190] on button "Filter" at bounding box center [374, 191] width 30 height 13
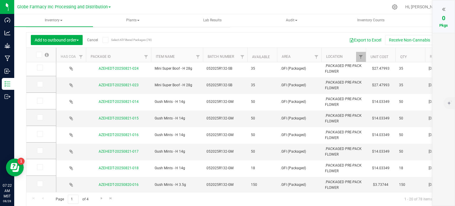
scroll to position [28, 0]
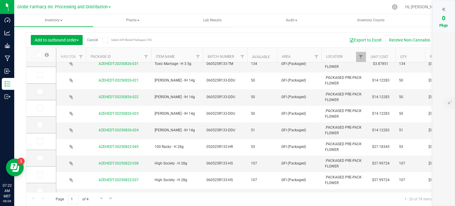
click at [172, 59] on th "Item Name" at bounding box center [177, 55] width 52 height 15
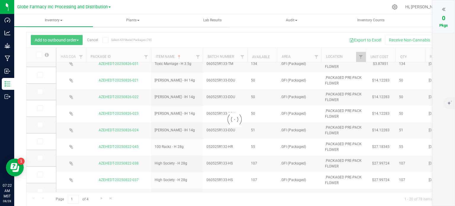
scroll to position [0, 0]
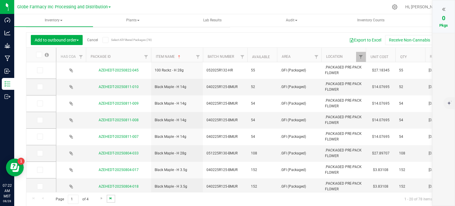
click at [110, 197] on span "Go to the last page" at bounding box center [110, 198] width 5 height 5
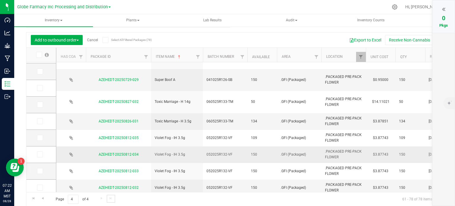
scroll to position [168, 0]
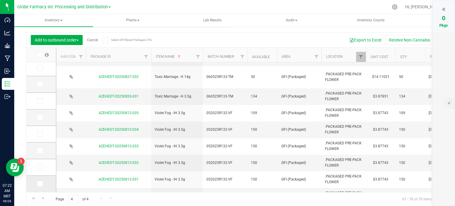
click at [41, 184] on span at bounding box center [40, 184] width 6 height 6
click at [0, 0] on input "checkbox" at bounding box center [0, 0] width 0 height 0
click at [443, 10] on icon at bounding box center [443, 9] width 3 height 6
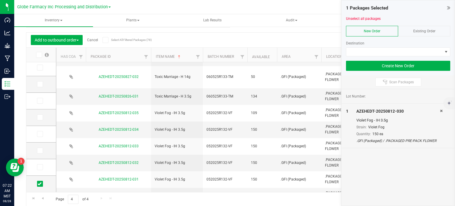
click at [418, 34] on div "Existing Order" at bounding box center [424, 31] width 52 height 11
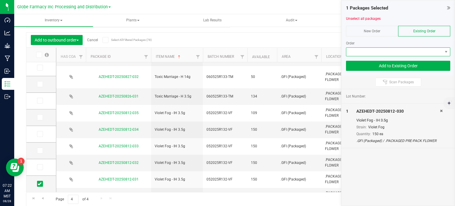
click at [386, 55] on span at bounding box center [394, 52] width 96 height 8
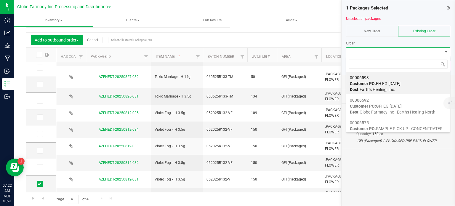
scroll to position [9, 104]
click at [382, 87] on span "Dest: Earth's Healing, Inc." at bounding box center [372, 89] width 45 height 5
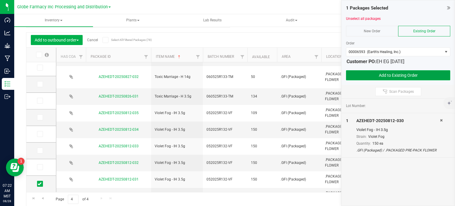
click at [381, 74] on button "Add to Existing Order" at bounding box center [398, 75] width 104 height 10
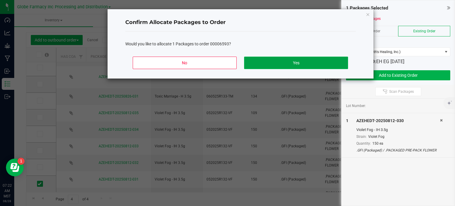
click at [315, 61] on button "Yes" at bounding box center [296, 63] width 104 height 12
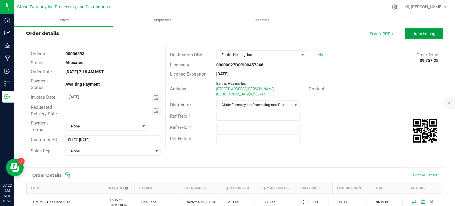
click at [417, 36] on button "Done Editing" at bounding box center [423, 33] width 38 height 11
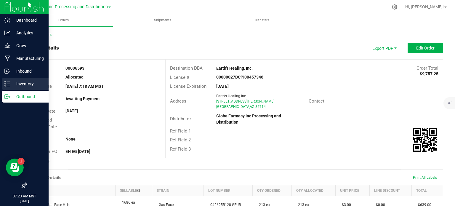
click at [22, 84] on p "Inventory" at bounding box center [28, 83] width 36 height 7
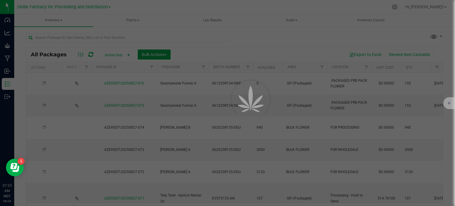
click at [152, 53] on span "Bulk Actions" at bounding box center [153, 54] width 25 height 5
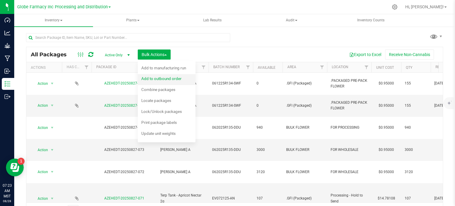
click at [154, 81] on div "Add to outbound order" at bounding box center [165, 79] width 48 height 9
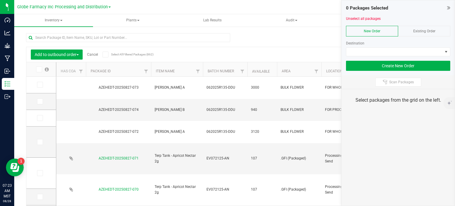
click at [450, 8] on div "0 Packages Selected Unselect all packages New Order Existing Order Destination …" at bounding box center [397, 37] width 113 height 75
click at [448, 7] on icon at bounding box center [448, 8] width 3 height 6
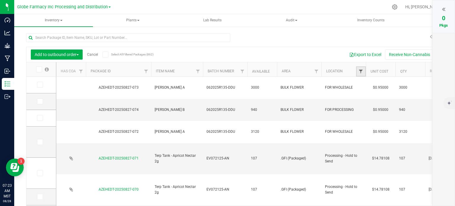
click at [361, 70] on span "Filter" at bounding box center [360, 71] width 5 height 5
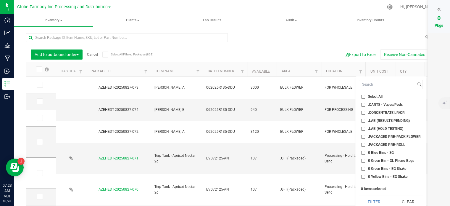
click at [362, 135] on input ".PACKAGED PRE-PACK FLOWER" at bounding box center [363, 137] width 4 height 4
checkbox input "true"
click at [372, 196] on button "Filter" at bounding box center [374, 201] width 30 height 13
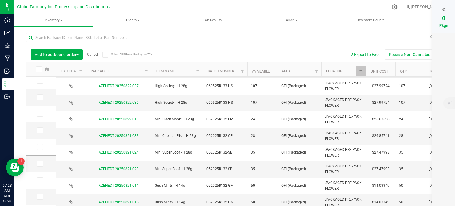
scroll to position [148, 0]
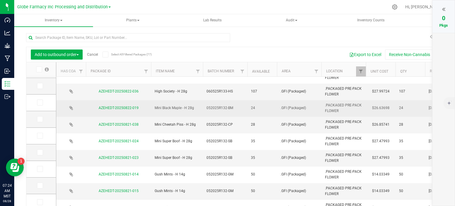
drag, startPoint x: 40, startPoint y: 86, endPoint x: 80, endPoint y: 96, distance: 41.2
click at [40, 86] on icon at bounding box center [40, 86] width 4 height 0
click at [0, 0] on input "checkbox" at bounding box center [0, 0] width 0 height 0
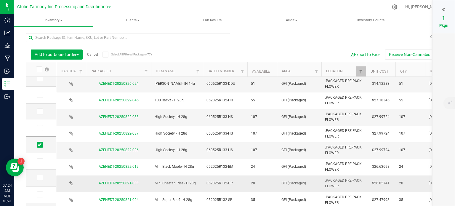
scroll to position [89, 0]
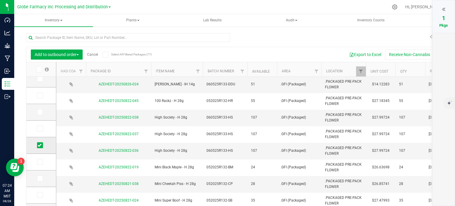
click at [39, 145] on icon at bounding box center [40, 145] width 4 height 0
click at [0, 0] on input "checkbox" at bounding box center [0, 0] width 0 height 0
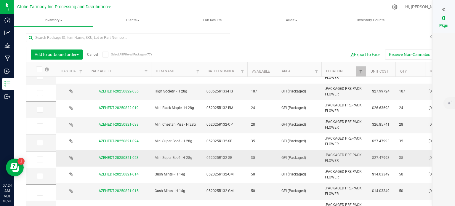
scroll to position [148, 0]
click at [40, 119] on icon at bounding box center [40, 119] width 4 height 0
click at [0, 0] on input "checkbox" at bounding box center [0, 0] width 0 height 0
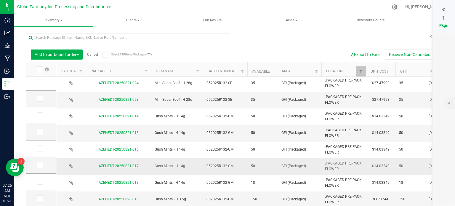
scroll to position [15, 0]
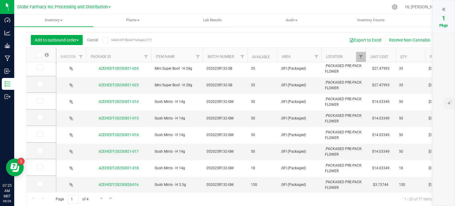
drag, startPoint x: 43, startPoint y: 183, endPoint x: 96, endPoint y: 196, distance: 54.5
click at [43, 183] on span at bounding box center [40, 184] width 6 height 6
click at [0, 0] on input "checkbox" at bounding box center [0, 0] width 0 height 0
click at [99, 197] on span "Go to the next page" at bounding box center [101, 198] width 5 height 5
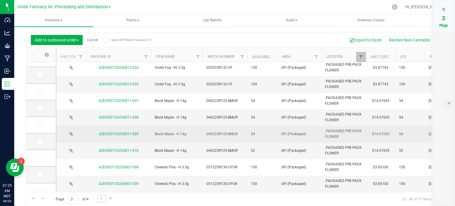
scroll to position [202, 0]
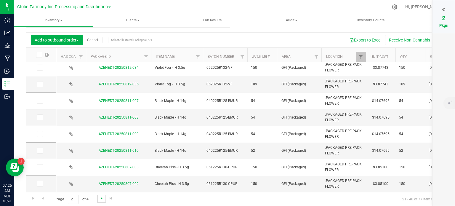
click at [103, 198] on span "Go to the next page" at bounding box center [101, 198] width 5 height 5
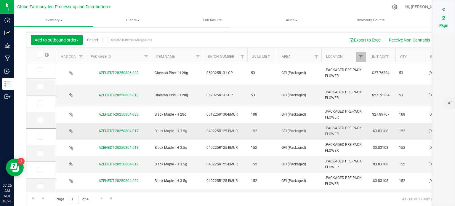
drag, startPoint x: 41, startPoint y: 104, endPoint x: 138, endPoint y: 124, distance: 99.4
click at [41, 103] on icon at bounding box center [40, 103] width 4 height 0
click at [0, 0] on input "checkbox" at bounding box center [0, 0] width 0 height 0
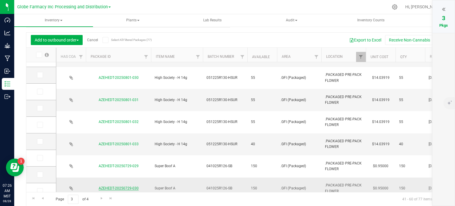
scroll to position [202, 0]
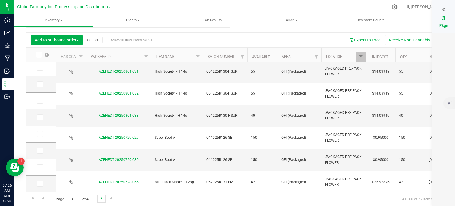
click at [103, 197] on span "Go to the next page" at bounding box center [101, 198] width 5 height 5
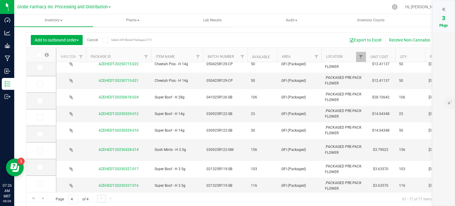
scroll to position [156, 0]
click at [41, 183] on icon at bounding box center [40, 183] width 4 height 0
click at [0, 0] on input "checkbox" at bounding box center [0, 0] width 0 height 0
click at [38, 167] on icon at bounding box center [40, 167] width 4 height 0
click at [0, 0] on input "checkbox" at bounding box center [0, 0] width 0 height 0
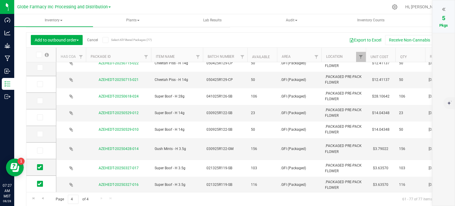
click at [442, 9] on icon at bounding box center [443, 9] width 3 height 6
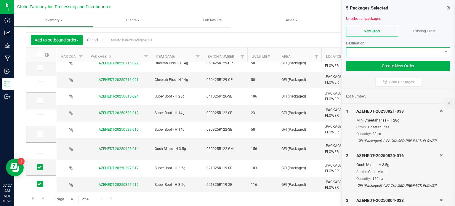
click at [374, 51] on span at bounding box center [394, 52] width 96 height 8
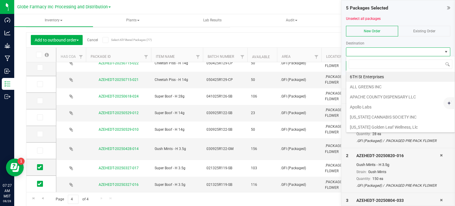
scroll to position [9, 104]
type input "EARTH"
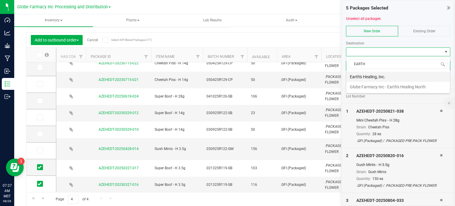
click at [372, 77] on li "Earth's Healing, Inc." at bounding box center [398, 77] width 104 height 10
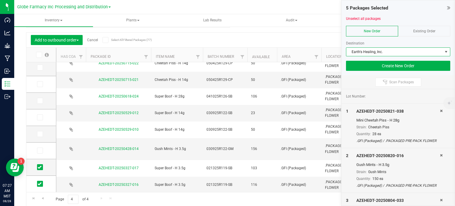
click at [428, 28] on div "Existing Order" at bounding box center [424, 31] width 52 height 11
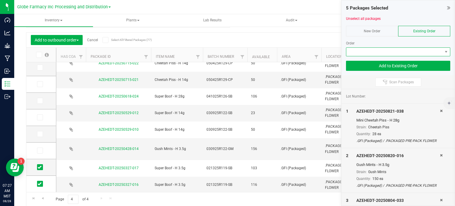
click at [380, 51] on span at bounding box center [394, 52] width 96 height 8
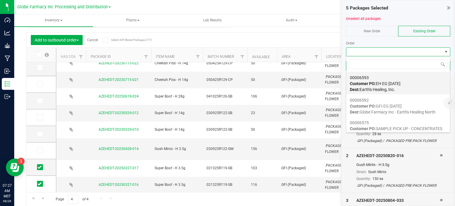
click at [382, 87] on span "Dest: Earth's Healing, Inc." at bounding box center [372, 89] width 45 height 5
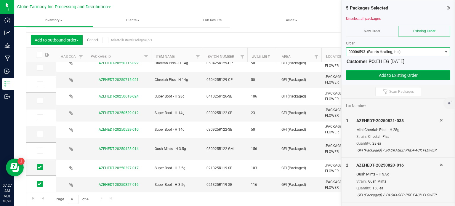
click at [383, 73] on button "Add to Existing Order" at bounding box center [398, 75] width 104 height 10
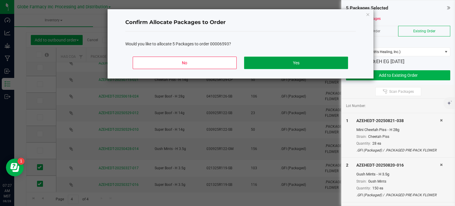
click at [315, 62] on button "Yes" at bounding box center [296, 63] width 104 height 12
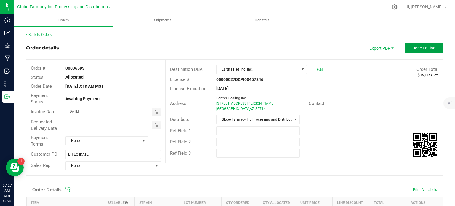
click at [426, 46] on span "Done Editing" at bounding box center [423, 48] width 23 height 5
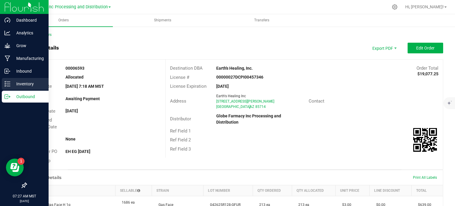
click at [10, 85] on p "Inventory" at bounding box center [28, 83] width 36 height 7
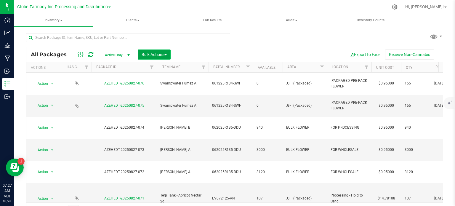
click at [153, 51] on button "Bulk Actions" at bounding box center [154, 54] width 33 height 10
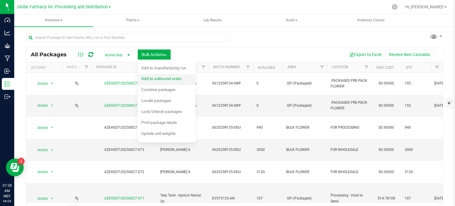
click at [164, 81] on div "Add to outbound order" at bounding box center [165, 79] width 48 height 9
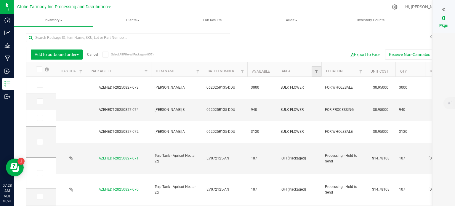
click at [316, 74] on link "Filter" at bounding box center [316, 71] width 10 height 10
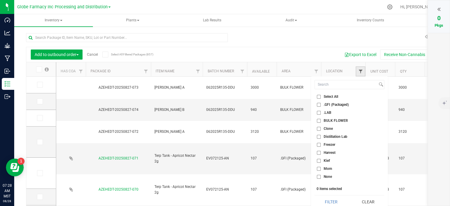
click at [362, 72] on span "Filter" at bounding box center [360, 71] width 5 height 5
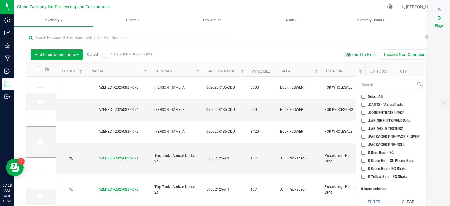
click at [363, 135] on input ".PACKAGED PRE-PACK FLOWER" at bounding box center [363, 137] width 4 height 4
checkbox input "true"
click at [380, 198] on button "Filter" at bounding box center [374, 201] width 30 height 13
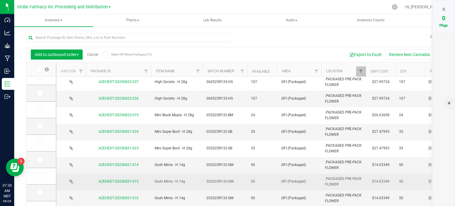
scroll to position [148, 0]
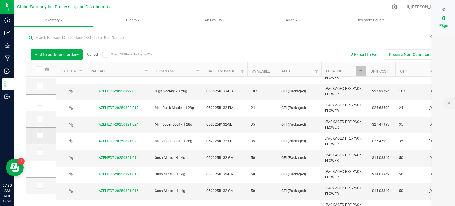
click at [40, 136] on icon at bounding box center [40, 136] width 4 height 0
click at [0, 0] on input "checkbox" at bounding box center [0, 0] width 0 height 0
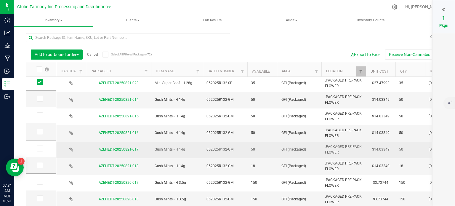
scroll to position [15, 0]
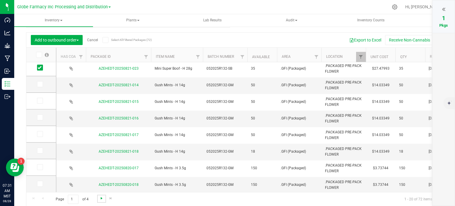
click at [102, 200] on span "Go to the next page" at bounding box center [101, 198] width 5 height 5
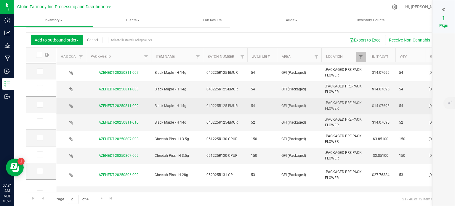
scroll to position [202, 0]
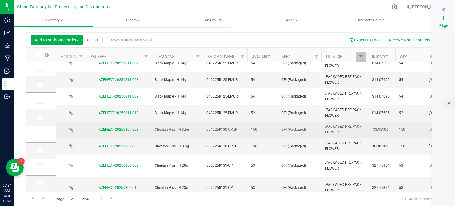
drag, startPoint x: 39, startPoint y: 134, endPoint x: 73, endPoint y: 133, distance: 33.5
click at [39, 134] on icon at bounding box center [40, 134] width 4 height 0
click at [0, 0] on input "checkbox" at bounding box center [0, 0] width 0 height 0
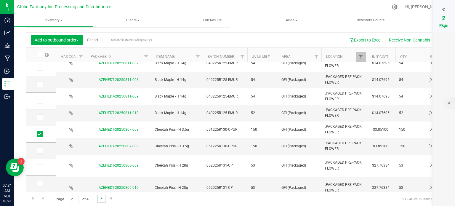
click at [103, 198] on span "Go to the next page" at bounding box center [101, 198] width 5 height 5
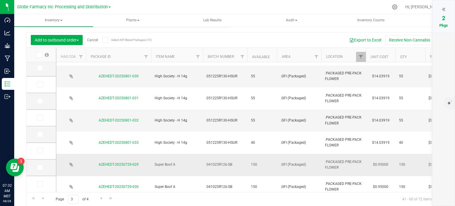
scroll to position [117, 0]
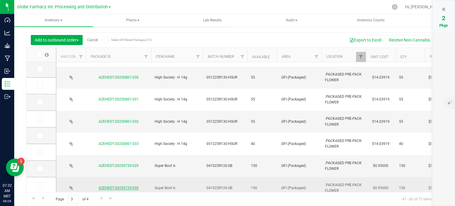
drag, startPoint x: 39, startPoint y: 152, endPoint x: 118, endPoint y: 151, distance: 79.3
click at [39, 152] on icon at bounding box center [40, 152] width 4 height 0
click at [0, 0] on input "checkbox" at bounding box center [0, 0] width 0 height 0
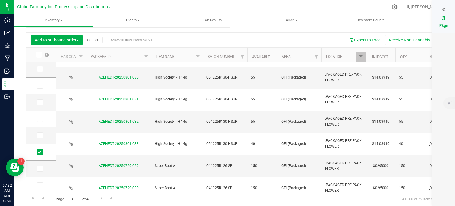
click at [442, 9] on icon at bounding box center [443, 9] width 3 height 6
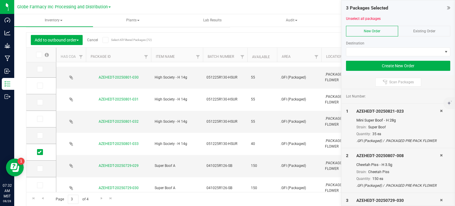
click at [404, 31] on div "Existing Order" at bounding box center [424, 31] width 52 height 11
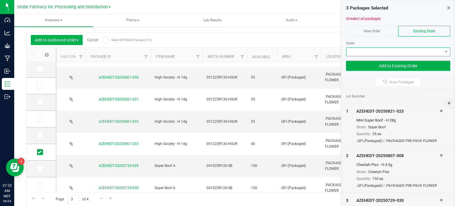
click at [393, 53] on span at bounding box center [394, 52] width 96 height 8
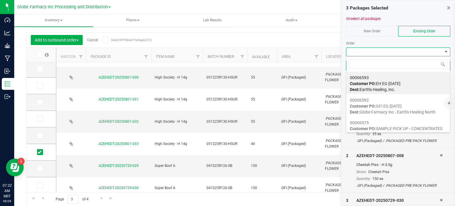
scroll to position [9, 104]
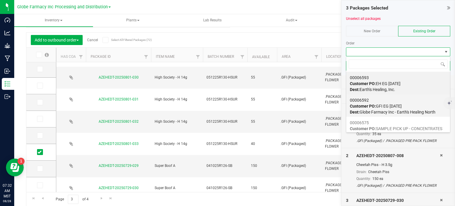
click at [388, 109] on span "Dest: Globe Farmacy Inc - Earth's Healing North" at bounding box center [393, 111] width 86 height 5
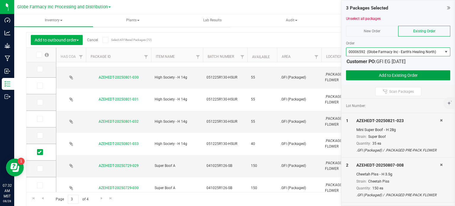
click at [387, 73] on button "Add to Existing Order" at bounding box center [398, 75] width 104 height 10
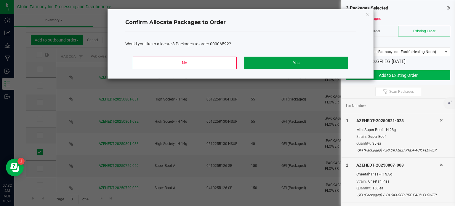
click at [308, 64] on button "Yes" at bounding box center [296, 63] width 104 height 12
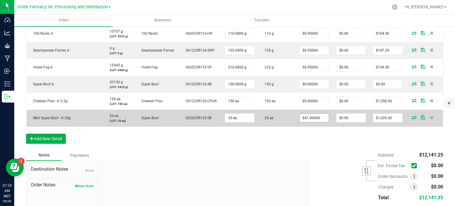
scroll to position [340, 0]
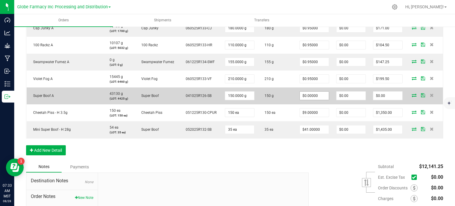
click at [310, 97] on input "$0.00000" at bounding box center [313, 95] width 29 height 8
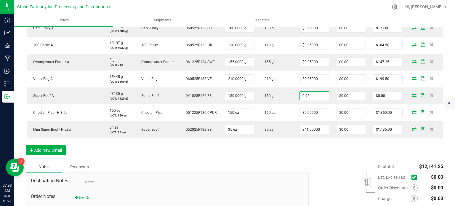
type input "$0.95000"
type input "$142.50"
click at [327, 159] on div "Order Details Print All Labels Item Sellable Strain Lot Number Qty Ordered Qty …" at bounding box center [234, 1] width 417 height 319
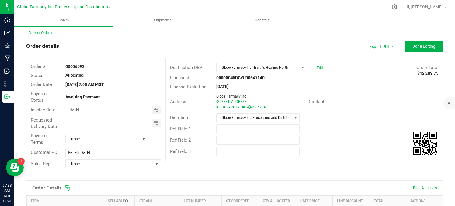
scroll to position [0, 0]
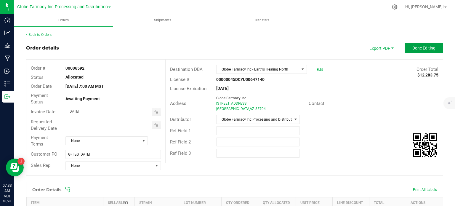
click at [432, 49] on button "Done Editing" at bounding box center [423, 48] width 38 height 11
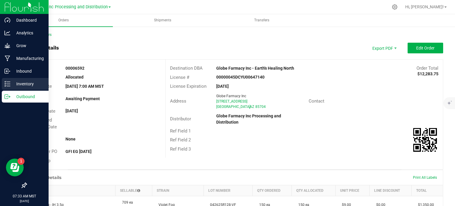
click at [13, 81] on p "Inventory" at bounding box center [28, 83] width 36 height 7
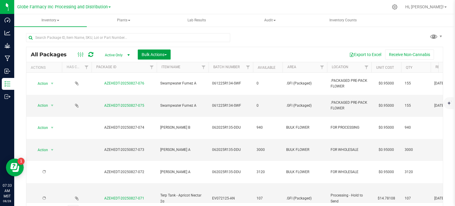
click at [152, 52] on span "Bulk Actions" at bounding box center [153, 54] width 25 height 5
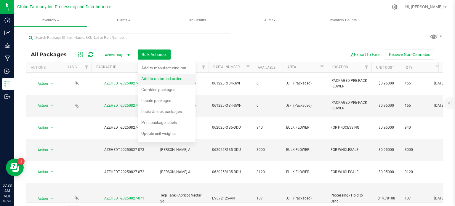
click at [166, 75] on div "Add to outbound order" at bounding box center [165, 79] width 48 height 9
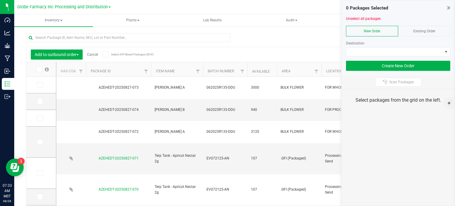
click at [447, 8] on icon at bounding box center [448, 8] width 3 height 6
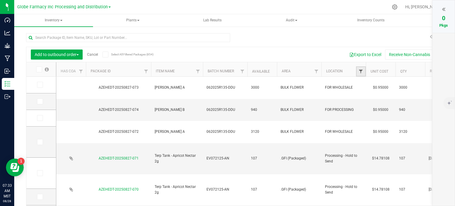
click at [360, 72] on span "Filter" at bounding box center [360, 71] width 5 height 5
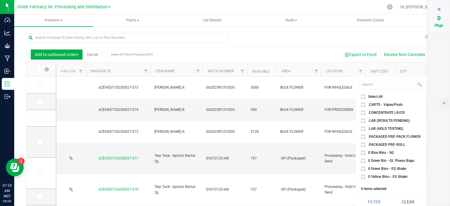
click at [362, 134] on li ".PACKAGED PRE-PACK FLOWER" at bounding box center [391, 136] width 64 height 6
click at [364, 136] on input ".PACKAGED PRE-PACK FLOWER" at bounding box center [363, 137] width 4 height 4
checkbox input "true"
click at [379, 201] on button "Filter" at bounding box center [374, 201] width 30 height 13
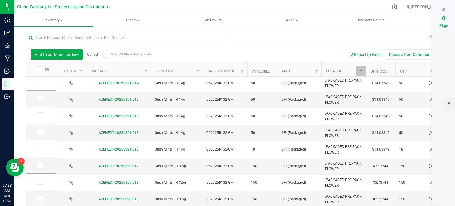
scroll to position [15, 0]
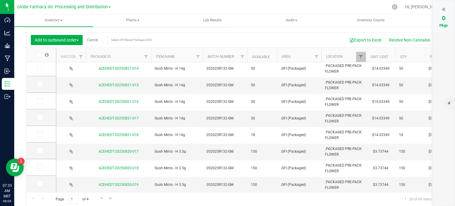
click at [96, 197] on div "Page 1 of 4 1 - 20 of 69 items" at bounding box center [234, 199] width 416 height 14
click at [101, 197] on span "Go to the next page" at bounding box center [101, 198] width 5 height 5
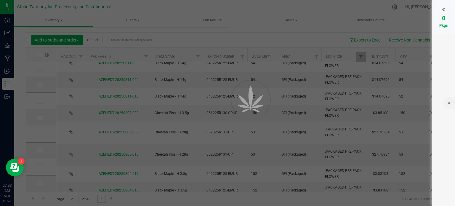
scroll to position [0, 0]
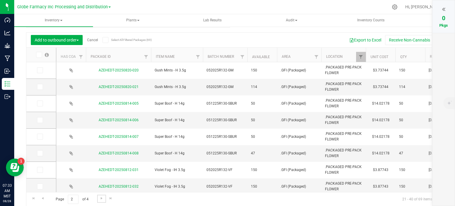
scroll to position [202, 0]
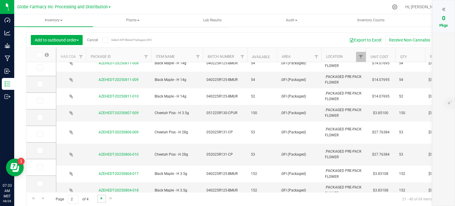
click at [103, 197] on span "Go to the next page" at bounding box center [101, 198] width 5 height 5
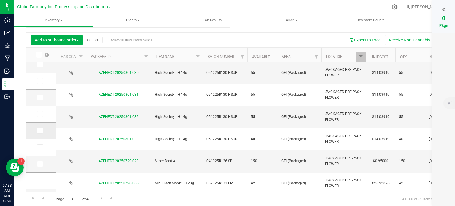
click at [39, 131] on icon at bounding box center [40, 131] width 4 height 0
click at [0, 0] on input "checkbox" at bounding box center [0, 0] width 0 height 0
click at [442, 9] on icon at bounding box center [443, 9] width 3 height 6
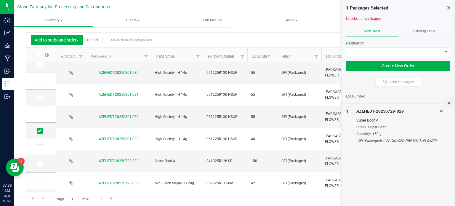
click at [412, 30] on div "Existing Order" at bounding box center [424, 31] width 52 height 11
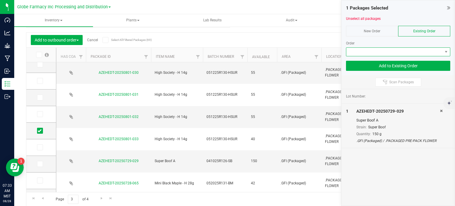
click at [404, 51] on span at bounding box center [394, 52] width 96 height 8
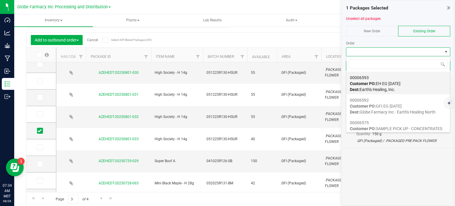
click at [387, 88] on span "Dest: Earth's Healing, Inc." at bounding box center [372, 89] width 45 height 5
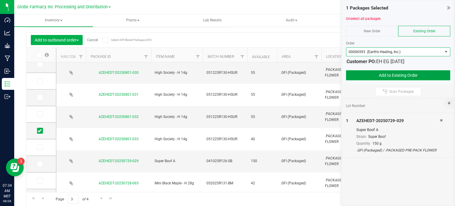
click at [386, 70] on button "Add to Existing Order" at bounding box center [398, 75] width 104 height 10
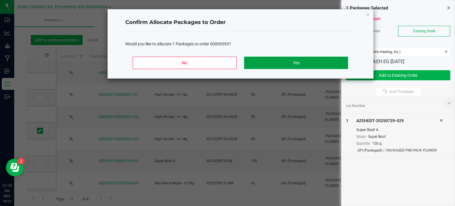
click at [328, 66] on button "Yes" at bounding box center [296, 63] width 104 height 12
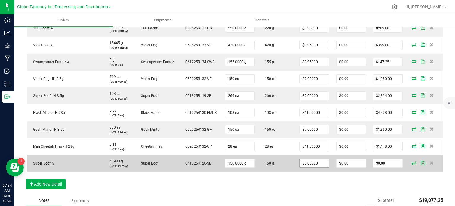
click at [301, 162] on input "$0.00000" at bounding box center [313, 163] width 29 height 8
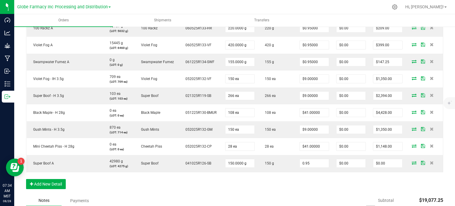
type input "$0.95000"
type input "$142.50"
click at [353, 188] on div "Order Details Print All Labels Item Sellable Strain Lot Number Qty Ordered Qty …" at bounding box center [234, 18] width 417 height 353
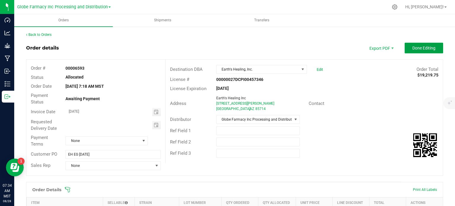
click at [421, 46] on span "Done Editing" at bounding box center [423, 48] width 23 height 5
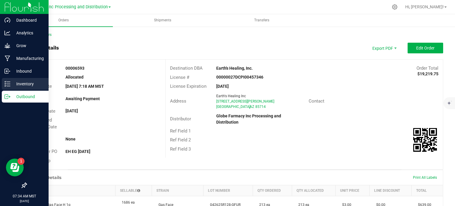
click at [11, 84] on p "Inventory" at bounding box center [28, 83] width 36 height 7
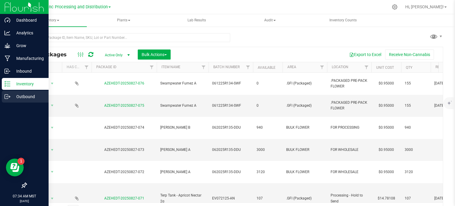
click at [13, 97] on p "Outbound" at bounding box center [28, 96] width 36 height 7
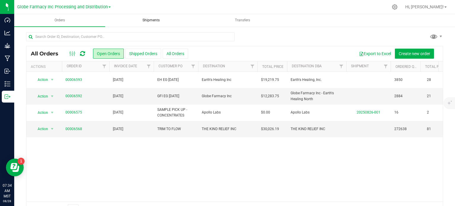
click at [157, 25] on uib-tab-heading "Shipments" at bounding box center [151, 21] width 90 height 12
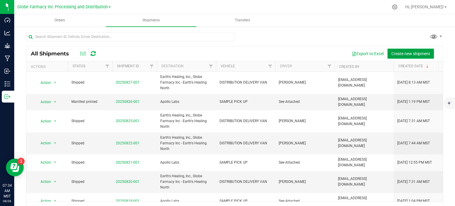
click at [406, 55] on span "Create new shipment" at bounding box center [410, 53] width 39 height 5
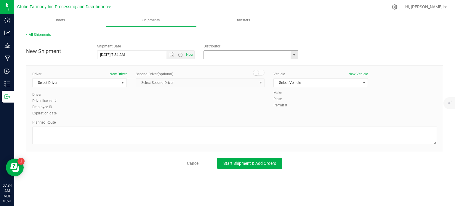
click at [283, 55] on input "text" at bounding box center [246, 55] width 84 height 8
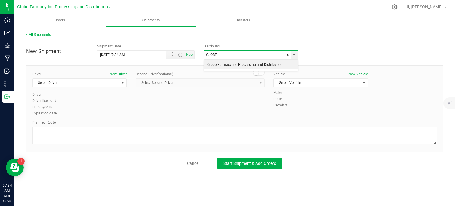
click at [264, 65] on li "Globe Farmacy Inc Processing and Distribution" at bounding box center [251, 64] width 94 height 9
type input "Globe Farmacy Inc Processing and Distribution"
click at [115, 81] on span "Select Driver" at bounding box center [76, 82] width 86 height 8
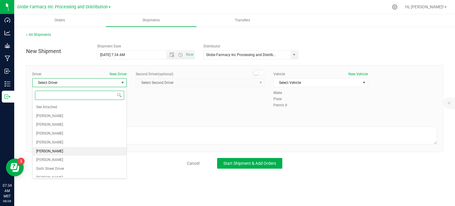
click at [64, 149] on li "[PERSON_NAME]" at bounding box center [80, 151] width 94 height 9
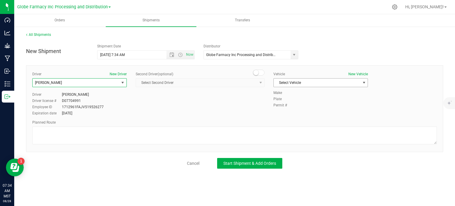
click at [312, 80] on span "Select Vehicle" at bounding box center [316, 82] width 86 height 8
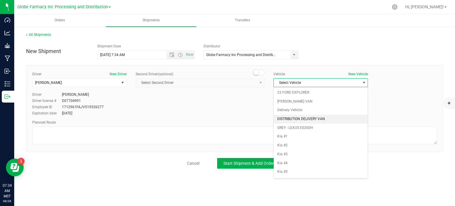
click at [299, 117] on li "DISTRIBUTION DELIVERY VAN" at bounding box center [320, 119] width 94 height 9
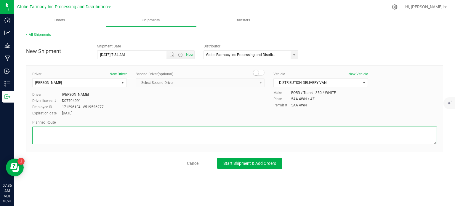
click at [131, 135] on textarea at bounding box center [234, 135] width 404 height 18
paste textarea "STARTING AT 2727 N FAIRVIEW AVE, TURN LEFT ONTO N FAIRVIEW AVE, TURN RIGHT ONTO…"
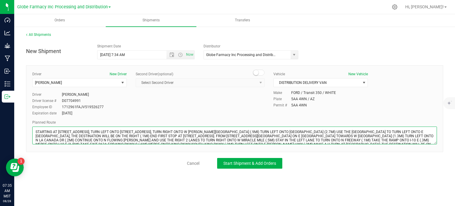
scroll to position [3, 0]
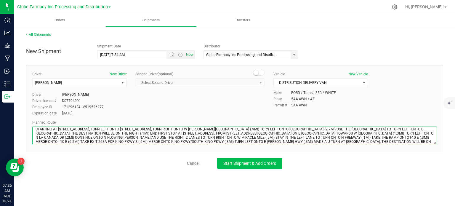
type textarea "STARTING AT 2727 N FAIRVIEW AVE, TURN LEFT ONTO N FAIRVIEW AVE, TURN RIGHT ONTO…"
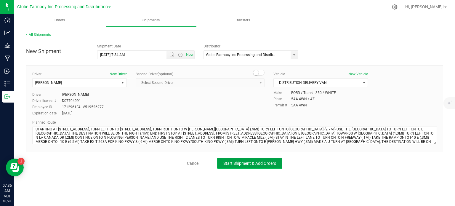
click at [222, 161] on button "Start Shipment & Add Orders" at bounding box center [249, 163] width 65 height 11
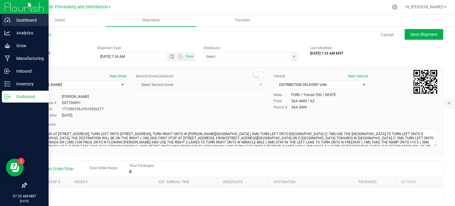
type input "Globe Farmacy Inc Processing and Distribution"
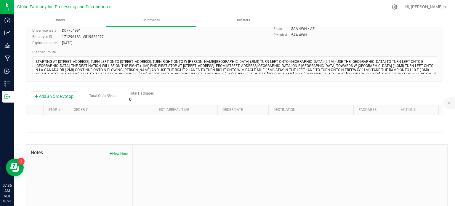
scroll to position [89, 0]
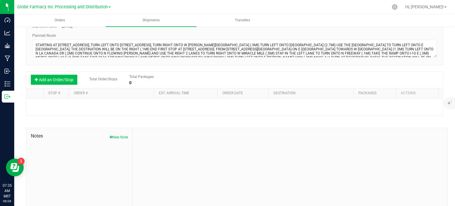
click at [60, 75] on button "Add an Order/Stop" at bounding box center [54, 80] width 46 height 10
click at [63, 79] on button "Add an Order/Stop" at bounding box center [54, 80] width 46 height 10
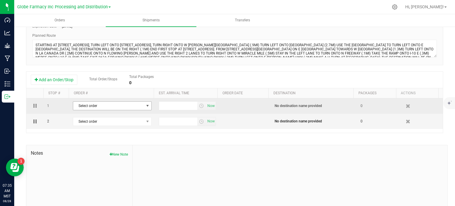
click at [96, 109] on span "Select order" at bounding box center [108, 106] width 71 height 8
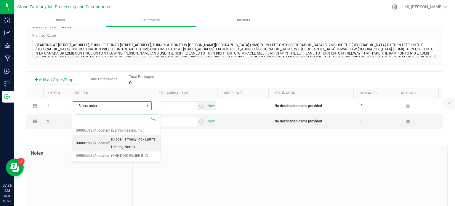
click at [121, 147] on span "(Globe Farmacy Inc - Earth's Healing North)" at bounding box center [134, 143] width 46 height 15
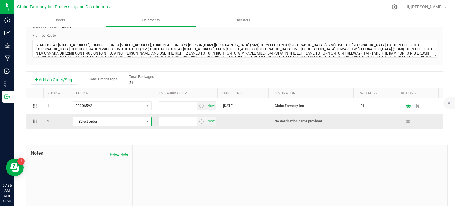
click at [114, 124] on span "Select order" at bounding box center [108, 121] width 71 height 8
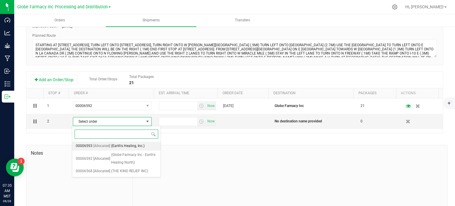
click at [124, 144] on span "(Earth's Healing, Inc.)" at bounding box center [127, 146] width 33 height 8
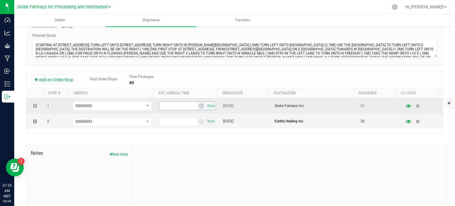
click at [207, 110] on span "Now" at bounding box center [211, 106] width 10 height 9
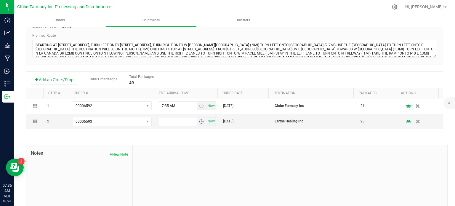
click at [206, 120] on span "Now" at bounding box center [211, 121] width 10 height 9
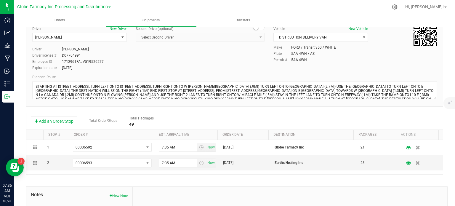
scroll to position [0, 0]
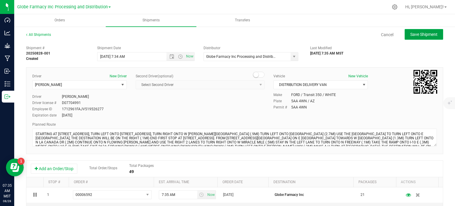
click at [408, 38] on button "Save Shipment" at bounding box center [423, 34] width 38 height 11
type input "8/28/2025 2:34 PM"
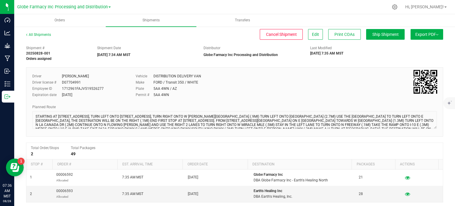
click at [428, 33] on span "Export PDF" at bounding box center [426, 34] width 23 height 5
click at [418, 51] on li "Manifest by Package ID" at bounding box center [425, 47] width 60 height 9
click at [64, 22] on span "Orders" at bounding box center [63, 20] width 26 height 5
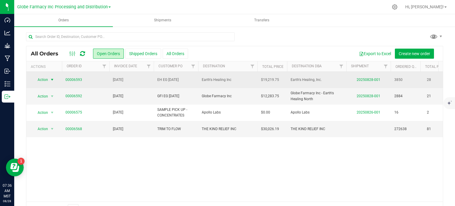
click at [44, 79] on span "Action" at bounding box center [40, 79] width 16 height 8
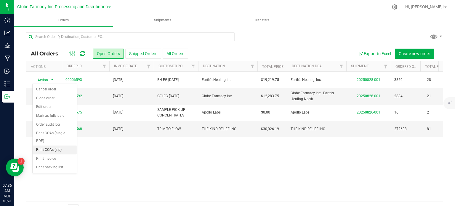
click at [44, 151] on li "Print COAs (zip)" at bounding box center [55, 149] width 44 height 9
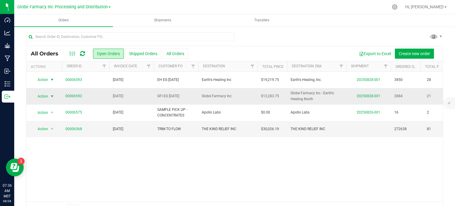
click at [47, 95] on span "Action" at bounding box center [40, 96] width 16 height 8
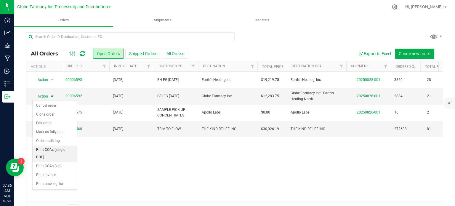
click at [50, 154] on li "Print COAs (single PDF)" at bounding box center [55, 153] width 44 height 16
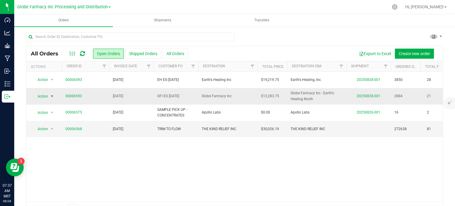
click at [49, 94] on span "select" at bounding box center [52, 96] width 7 height 8
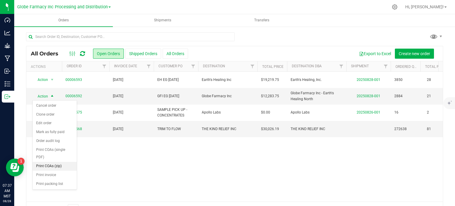
click at [60, 164] on li "Print COAs (zip)" at bounding box center [55, 166] width 44 height 9
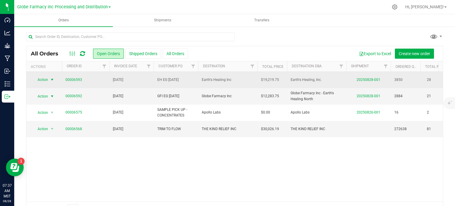
click at [49, 79] on span "select" at bounding box center [52, 79] width 7 height 8
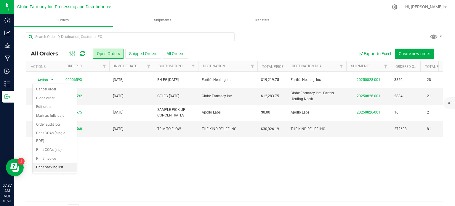
click at [59, 164] on li "Print packing list" at bounding box center [55, 167] width 44 height 9
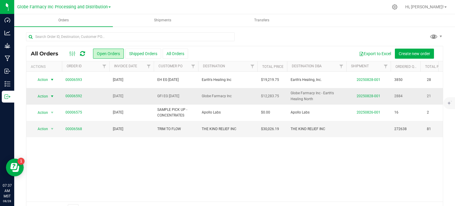
click at [46, 96] on span "Action" at bounding box center [40, 96] width 16 height 8
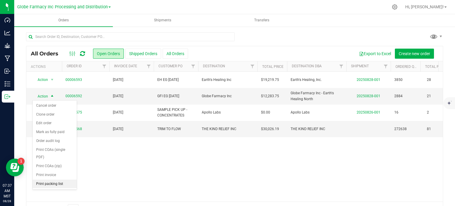
click at [56, 186] on li "Print packing list" at bounding box center [55, 183] width 44 height 9
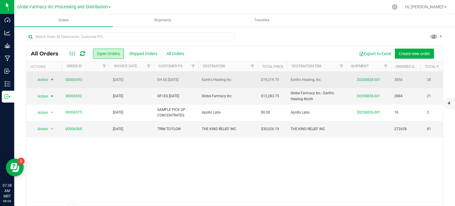
click at [51, 80] on span "select" at bounding box center [52, 79] width 5 height 5
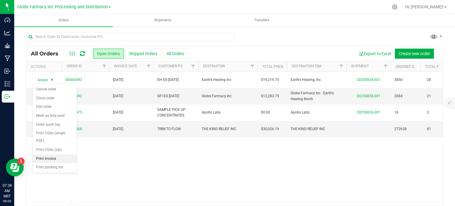
click at [60, 157] on li "Print invoice" at bounding box center [55, 158] width 44 height 9
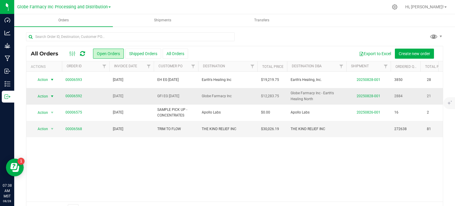
click at [45, 98] on span "Action" at bounding box center [40, 96] width 16 height 8
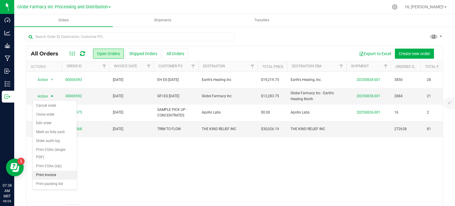
click at [41, 177] on li "Print invoice" at bounding box center [55, 174] width 44 height 9
